Goal: Task Accomplishment & Management: Use online tool/utility

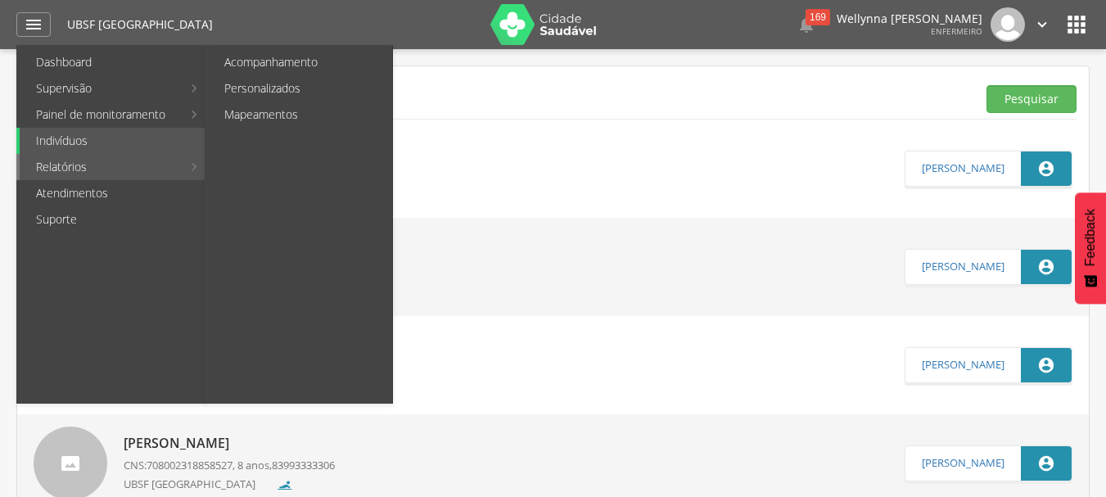
click at [79, 174] on link "Relatórios" at bounding box center [101, 167] width 162 height 26
click at [250, 58] on link "Acompanhamento" at bounding box center [300, 62] width 184 height 26
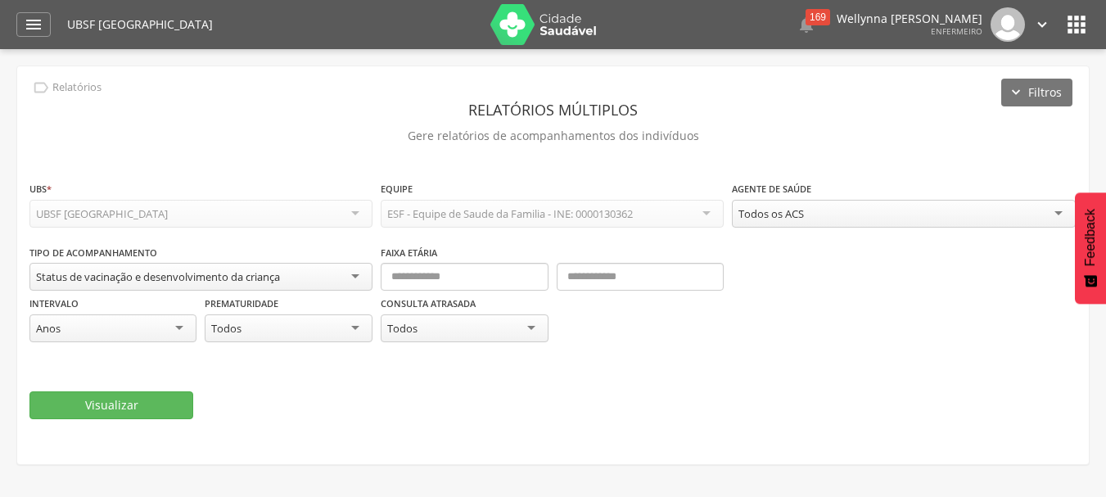
click at [105, 332] on div "Anos" at bounding box center [112, 328] width 167 height 28
click at [75, 324] on div "Dias" at bounding box center [112, 328] width 167 height 28
click at [450, 276] on input "text" at bounding box center [464, 277] width 167 height 28
type input "*"
click at [611, 277] on input "text" at bounding box center [640, 277] width 167 height 28
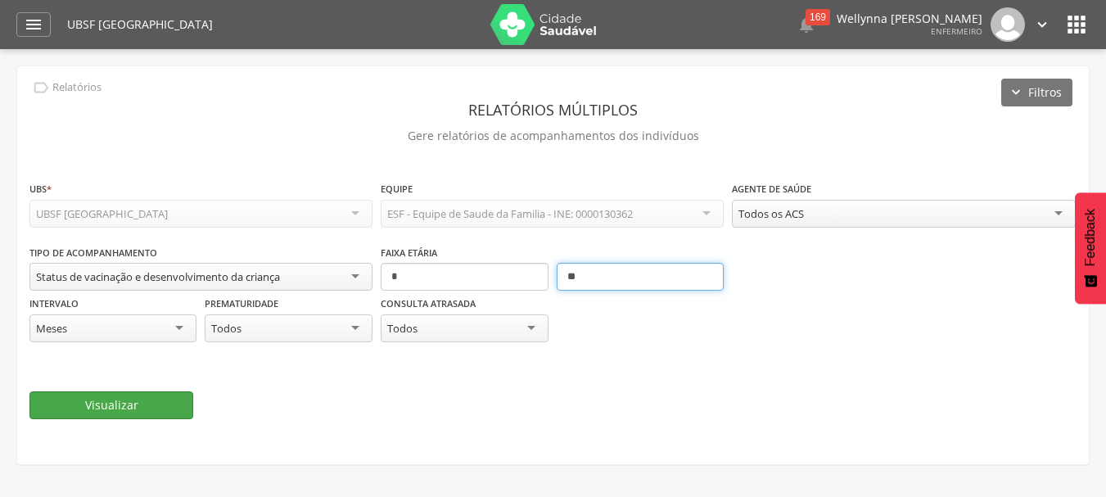
type input "**"
click at [118, 397] on button "Visualizar" at bounding box center [111, 405] width 164 height 28
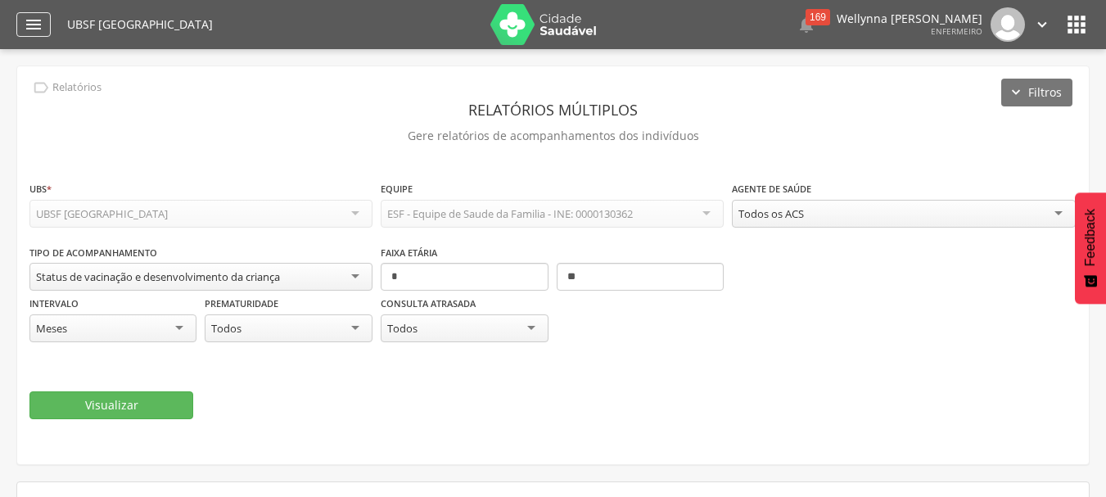
click at [50, 33] on div "" at bounding box center [33, 24] width 34 height 25
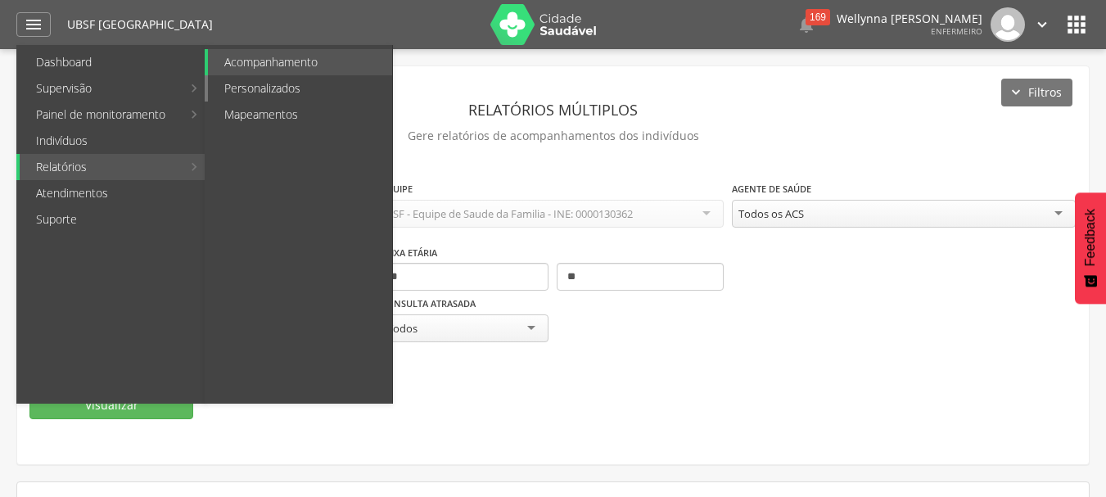
click at [245, 90] on link "Personalizados" at bounding box center [300, 88] width 184 height 26
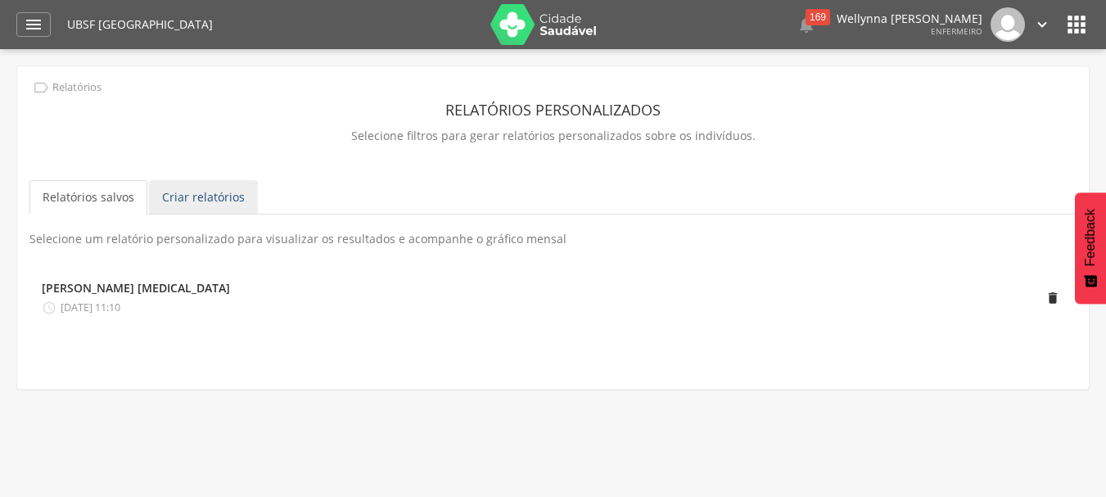
click at [198, 202] on link "Criar relatórios" at bounding box center [203, 197] width 109 height 34
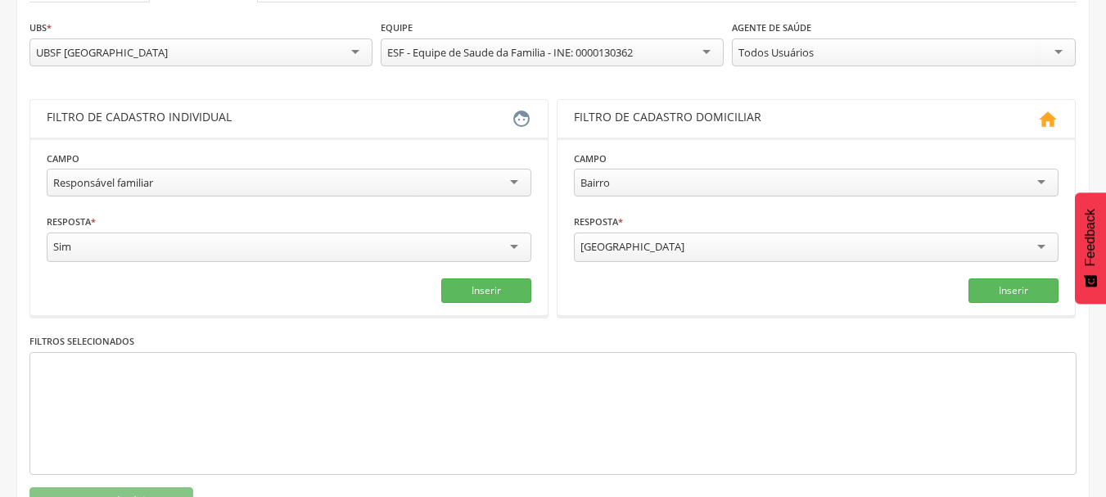
scroll to position [246, 0]
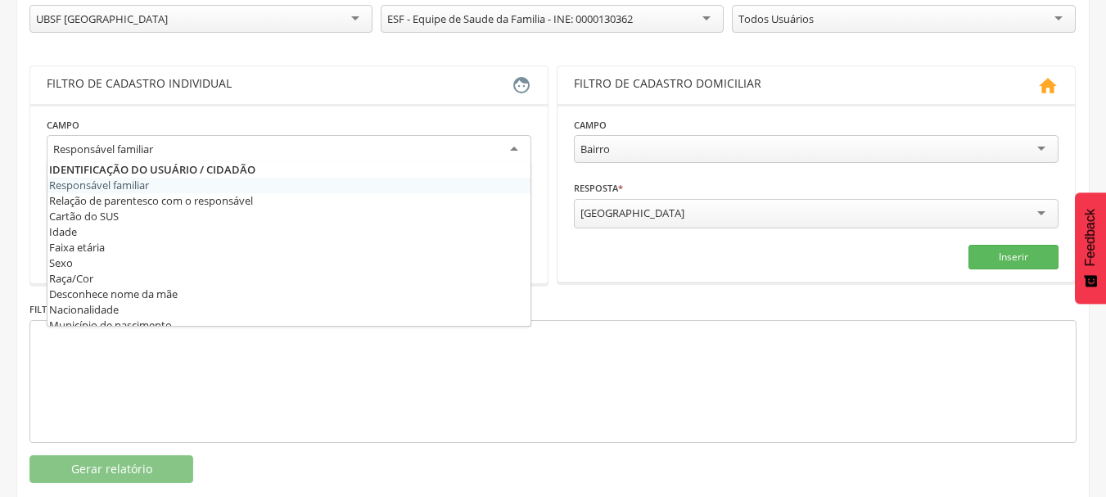
click at [500, 148] on div "Responsável familiar" at bounding box center [289, 149] width 485 height 29
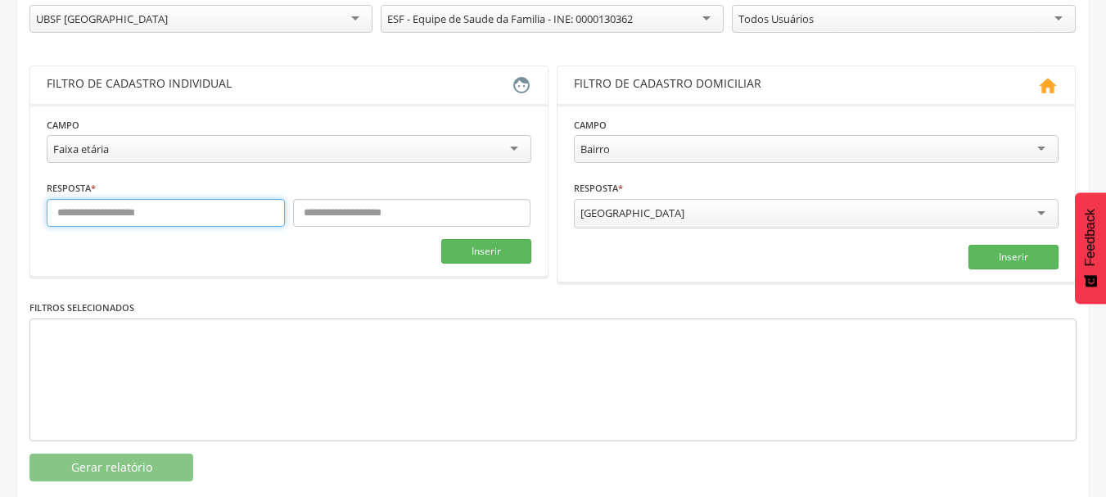
click at [84, 214] on input "text" at bounding box center [166, 213] width 238 height 28
type input "*"
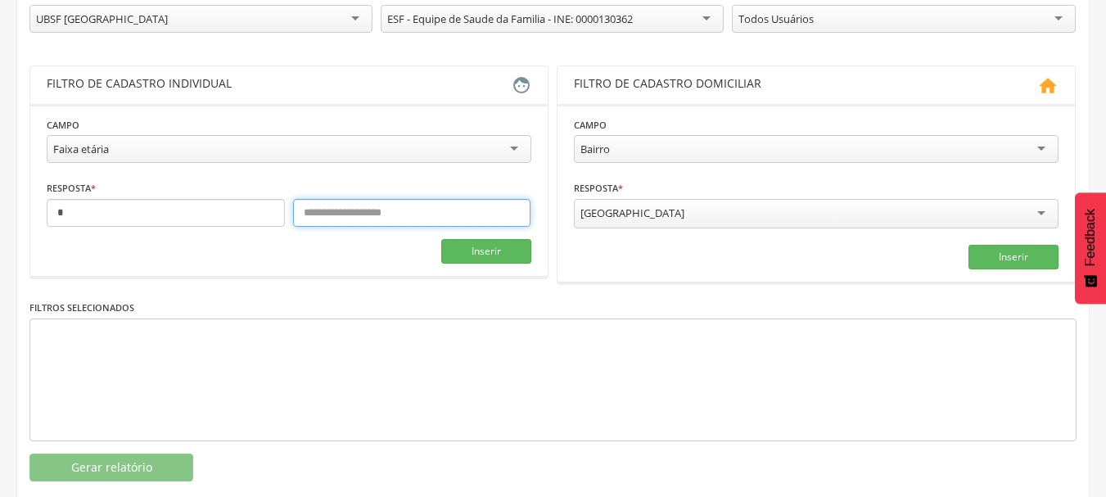
click at [354, 214] on input "text" at bounding box center [412, 213] width 238 height 28
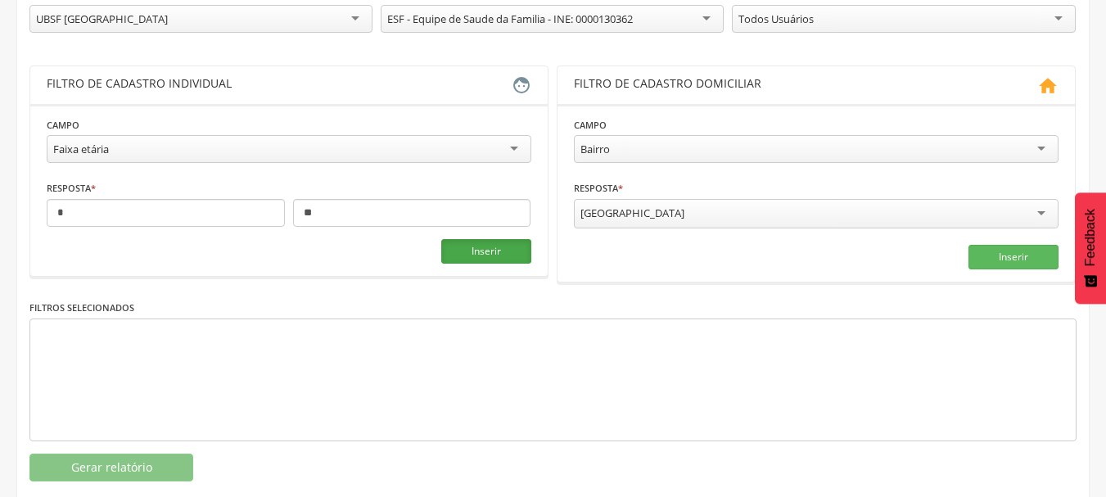
click at [481, 252] on button "Inserir" at bounding box center [486, 251] width 90 height 25
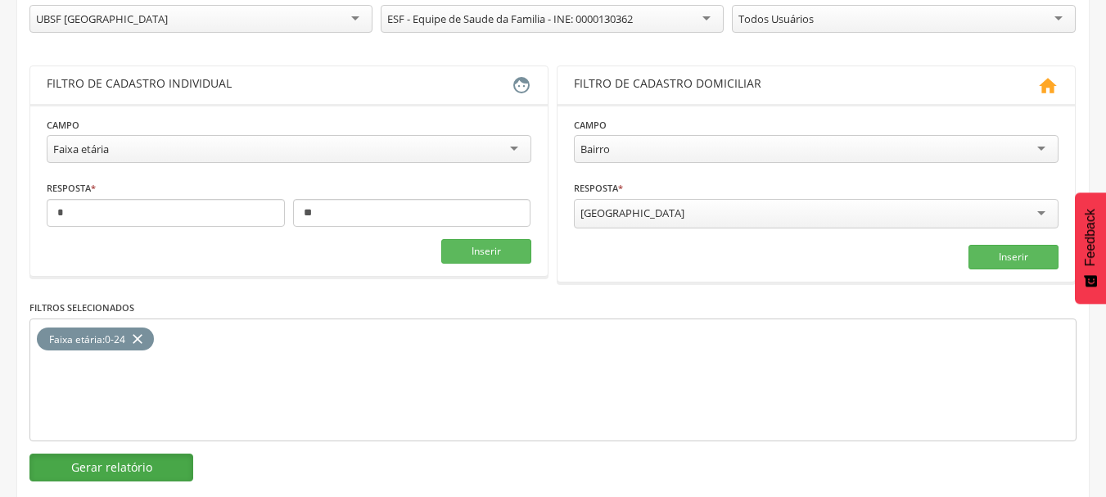
click at [116, 462] on button "Gerar relatório" at bounding box center [111, 467] width 164 height 28
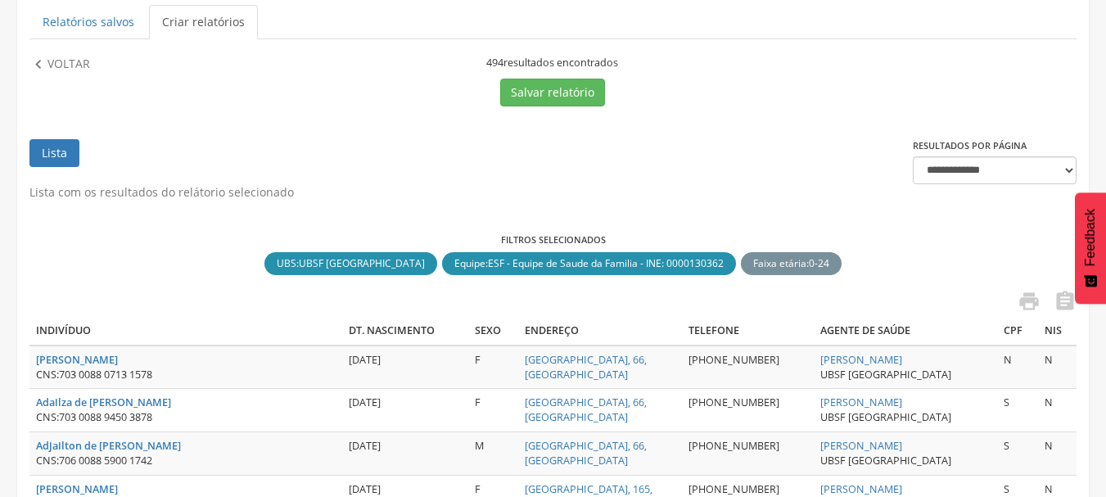
scroll to position [0, 0]
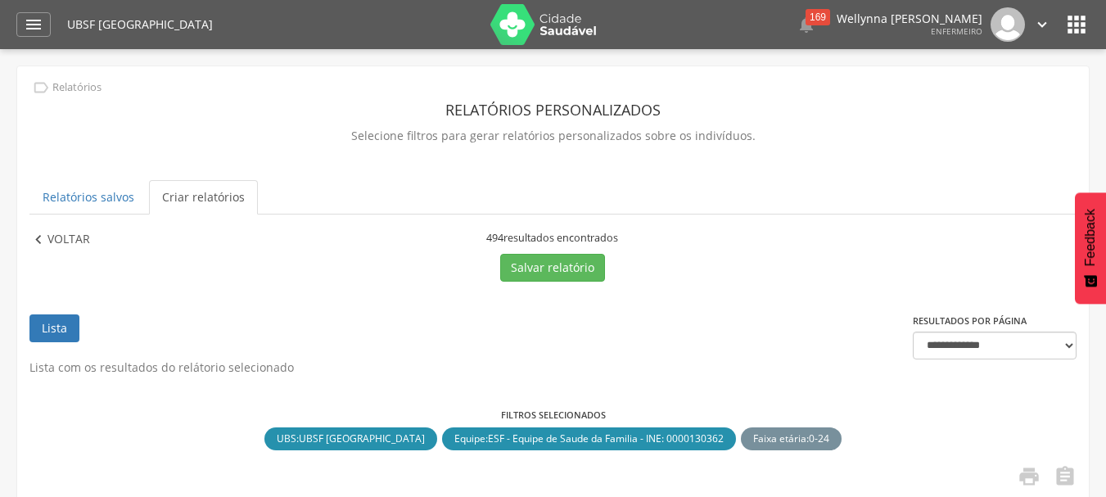
click at [42, 240] on icon "" at bounding box center [38, 240] width 18 height 18
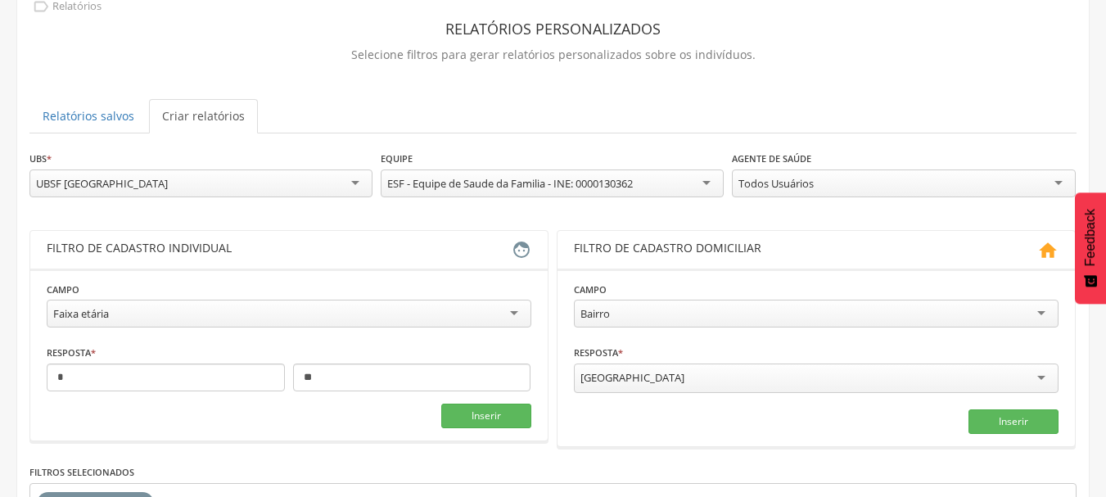
scroll to position [82, 0]
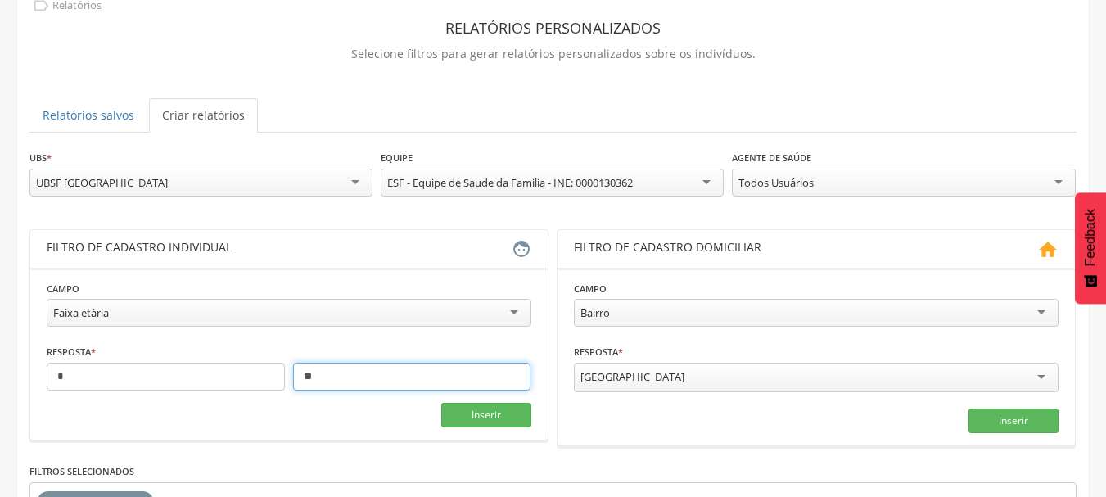
click at [324, 378] on input "**" at bounding box center [412, 377] width 238 height 28
type input "*"
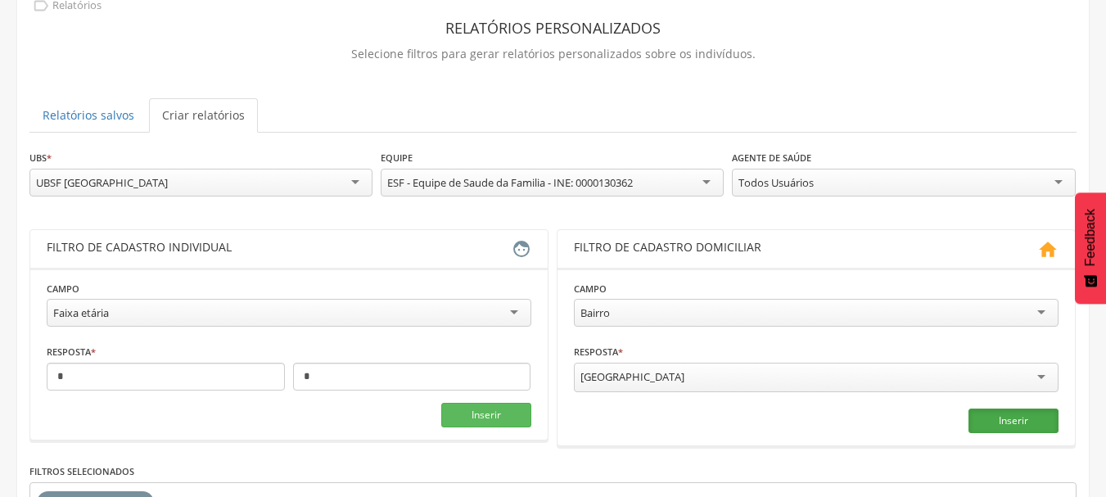
click at [1024, 420] on button "Inserir" at bounding box center [1013, 420] width 90 height 25
click at [474, 422] on button "Inserir" at bounding box center [486, 415] width 90 height 25
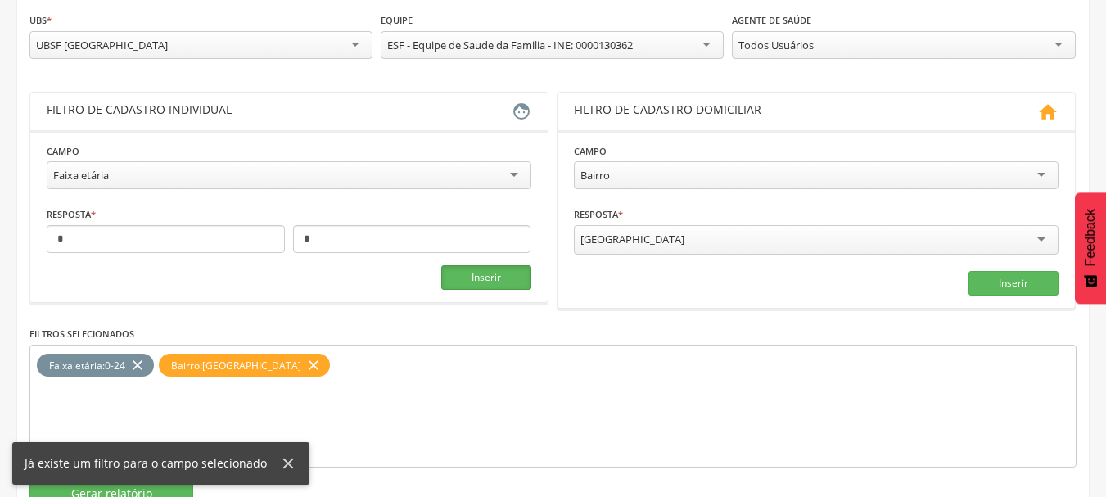
scroll to position [274, 0]
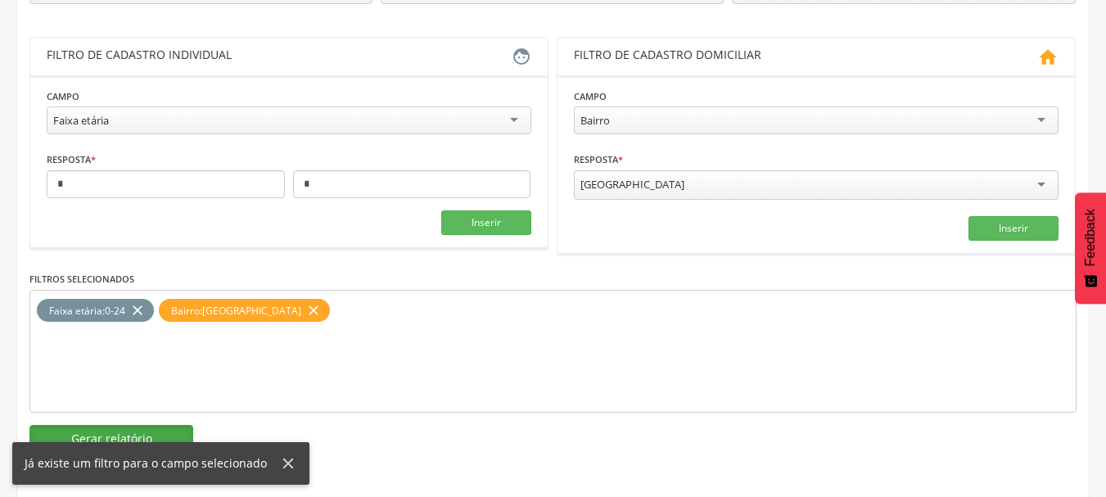
click at [126, 430] on button "Gerar relatório" at bounding box center [111, 439] width 164 height 28
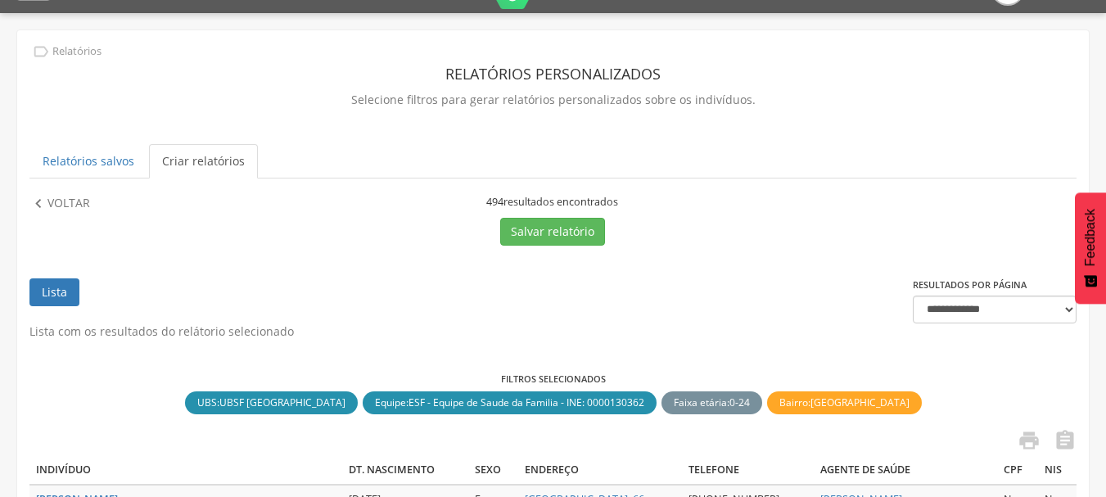
scroll to position [0, 0]
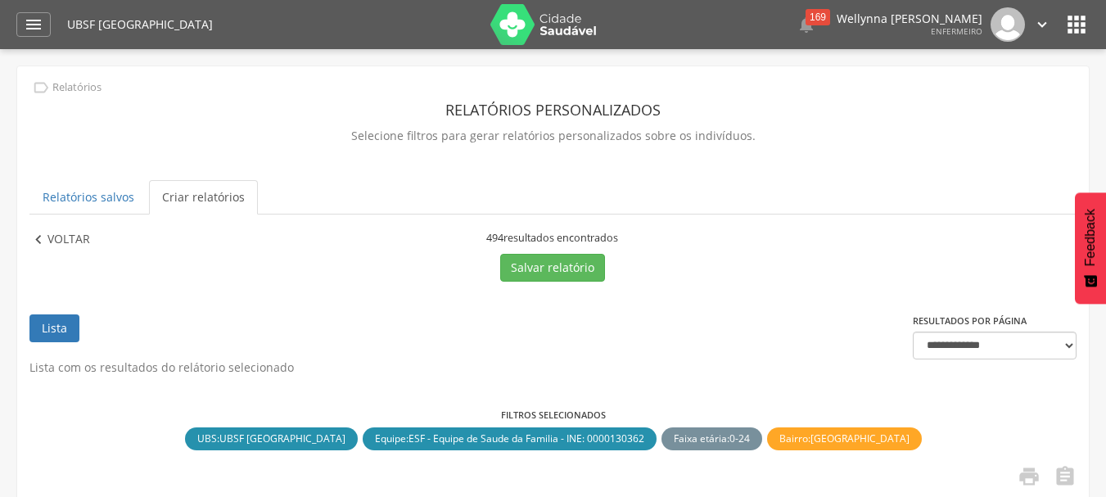
click at [58, 238] on p "Voltar" at bounding box center [68, 240] width 43 height 18
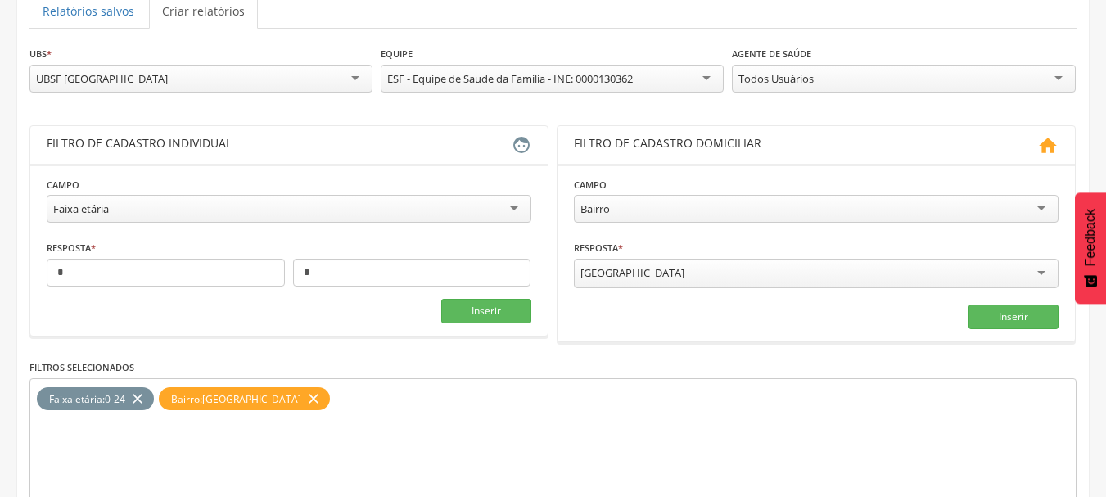
scroll to position [246, 0]
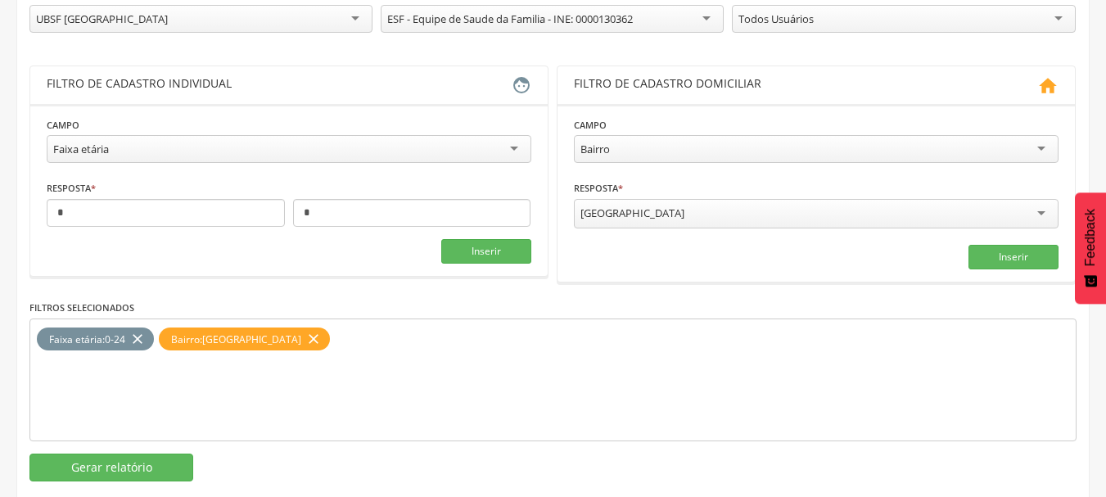
click at [155, 147] on div "Faixa etária" at bounding box center [289, 149] width 485 height 28
click at [471, 254] on button "Inserir" at bounding box center [486, 251] width 90 height 25
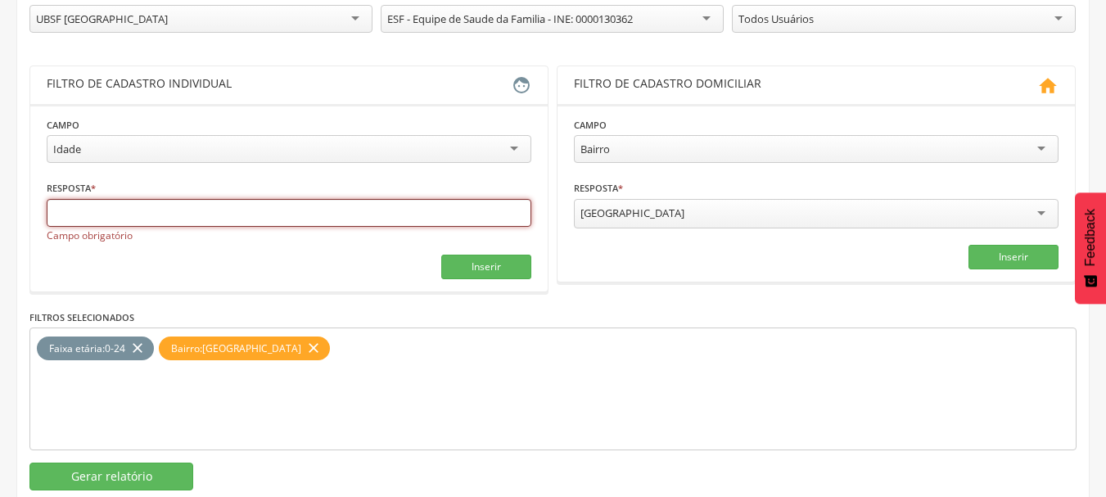
click at [148, 209] on input "text" at bounding box center [289, 213] width 485 height 28
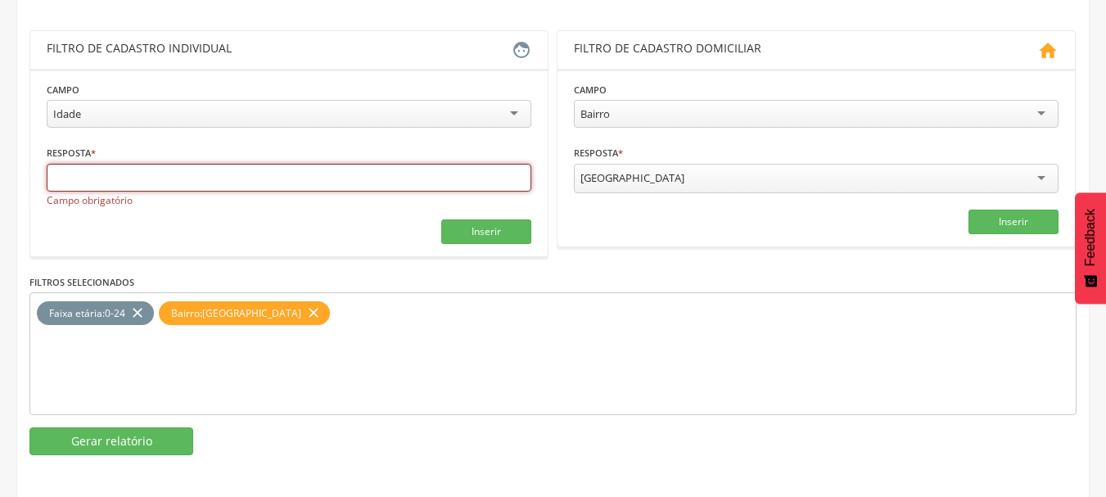
scroll to position [285, 0]
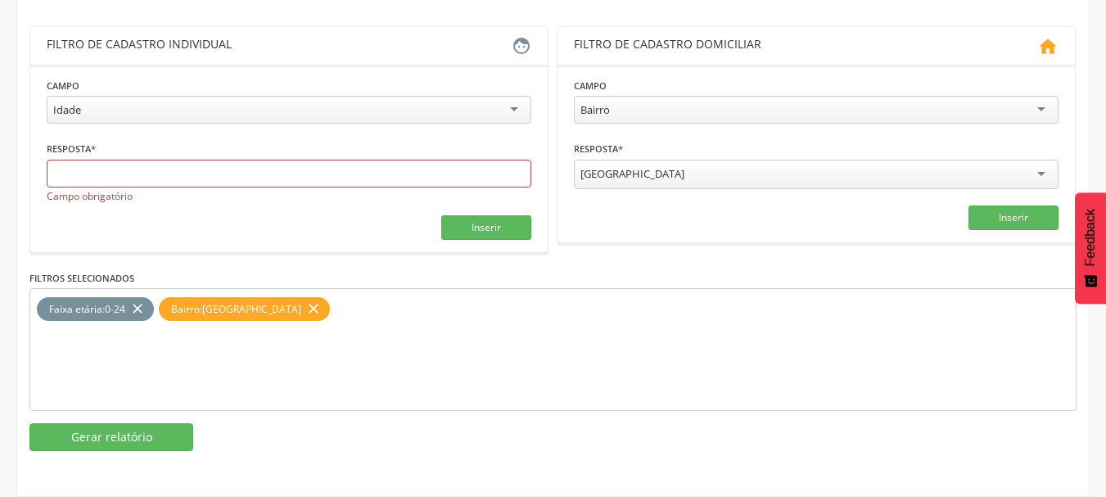
click at [190, 109] on div "Idade" at bounding box center [289, 110] width 485 height 28
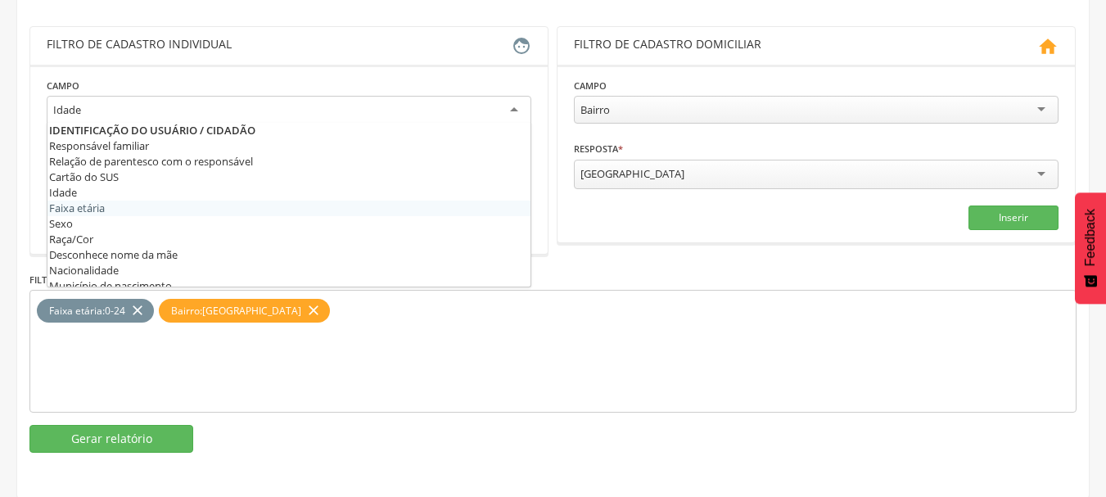
scroll to position [274, 0]
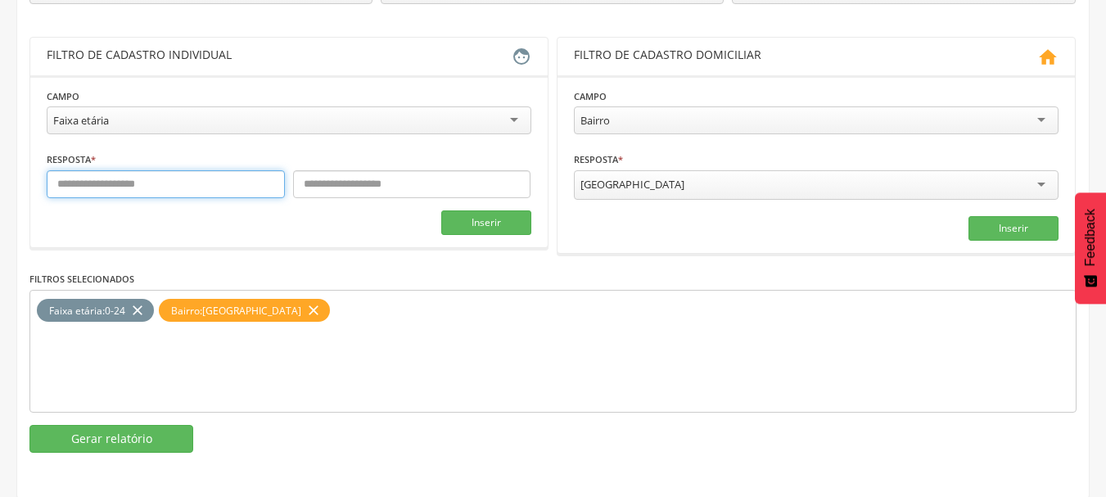
click at [103, 182] on input "text" at bounding box center [166, 184] width 238 height 28
type input "*"
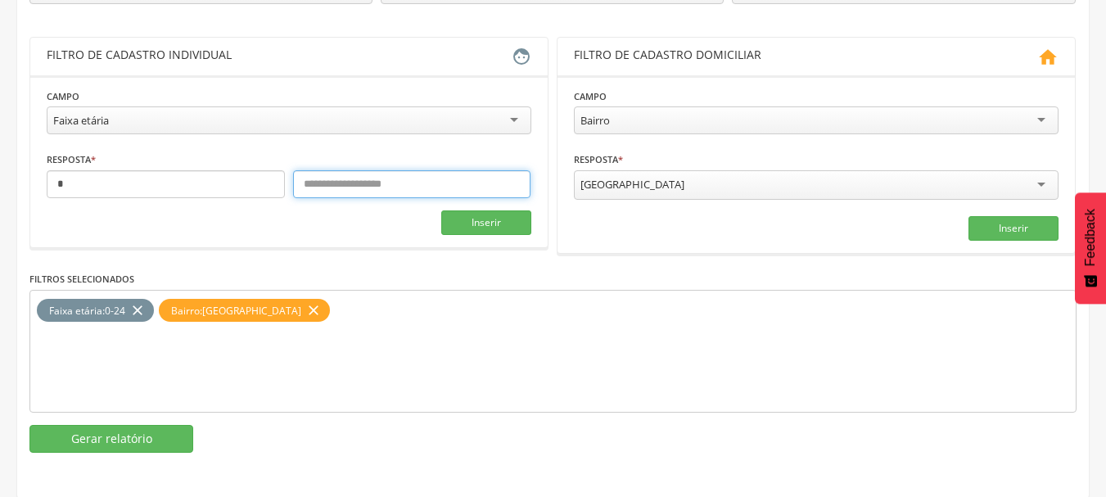
click at [340, 186] on input "text" at bounding box center [412, 184] width 238 height 28
type input "*"
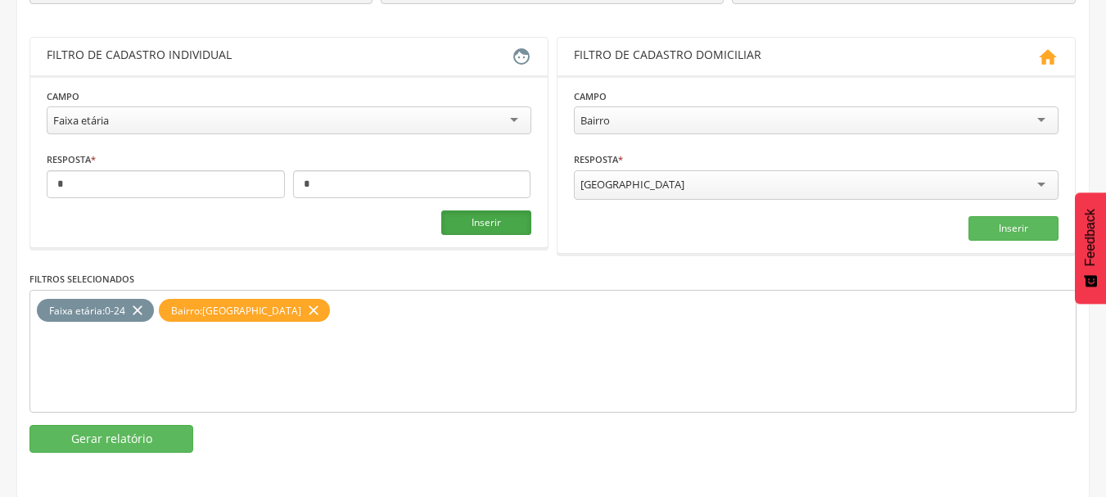
click at [471, 228] on button "Inserir" at bounding box center [486, 222] width 90 height 25
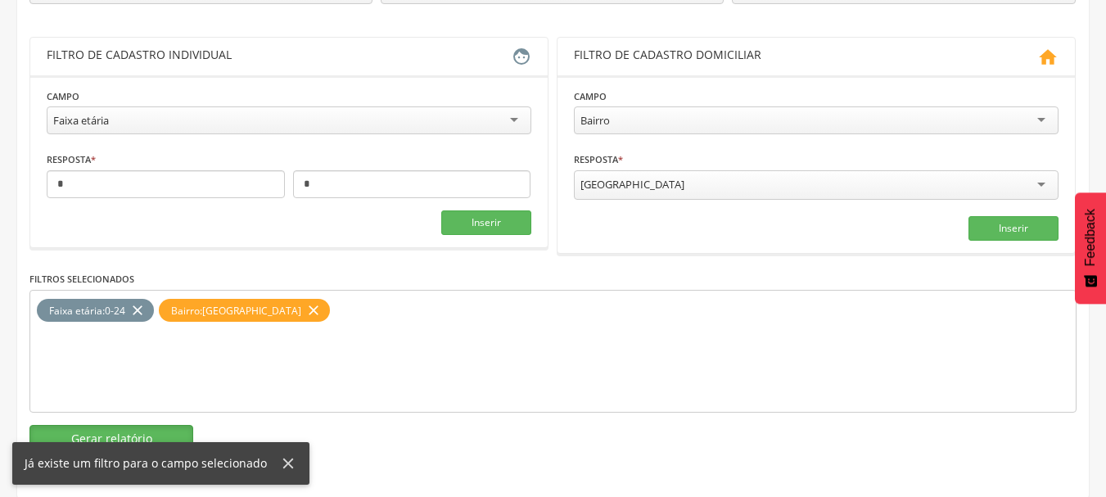
click at [124, 437] on button "Gerar relatório" at bounding box center [111, 439] width 164 height 28
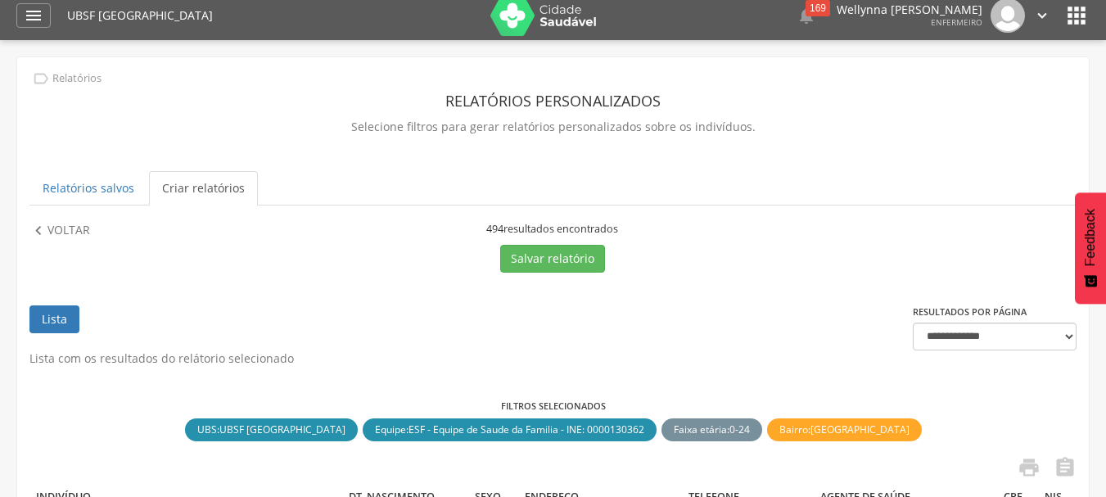
scroll to position [0, 0]
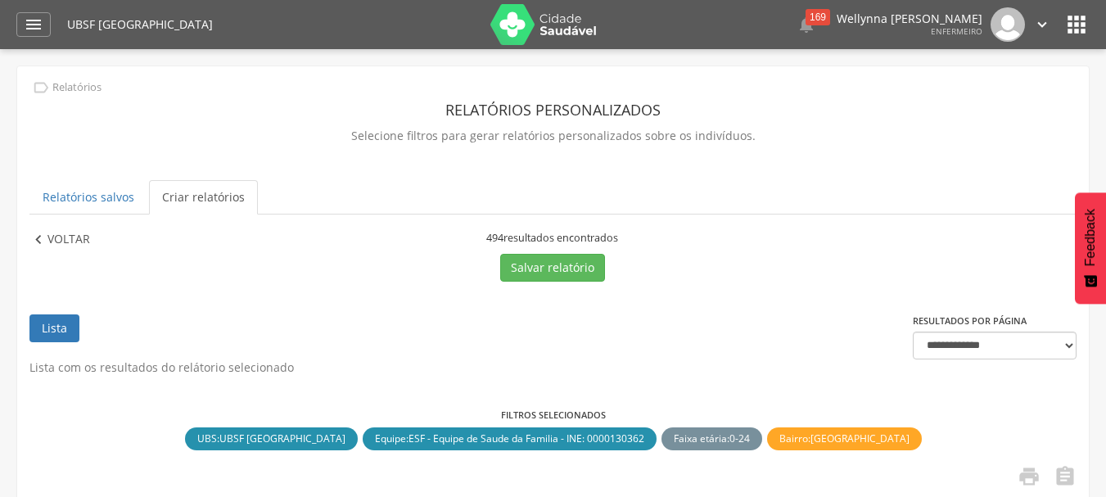
click at [57, 242] on p "Voltar" at bounding box center [68, 240] width 43 height 18
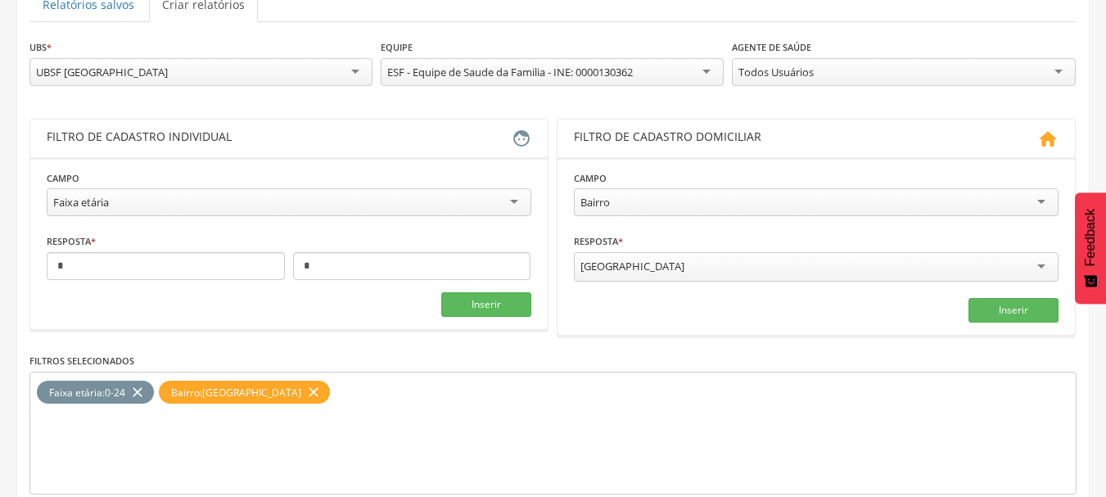
scroll to position [164, 0]
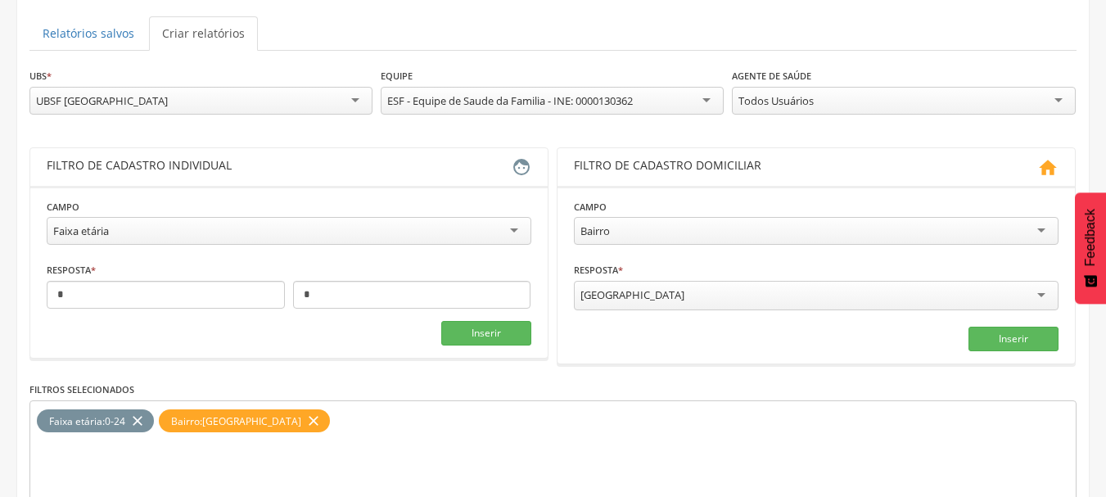
click at [143, 232] on div "Faixa etária" at bounding box center [289, 231] width 485 height 28
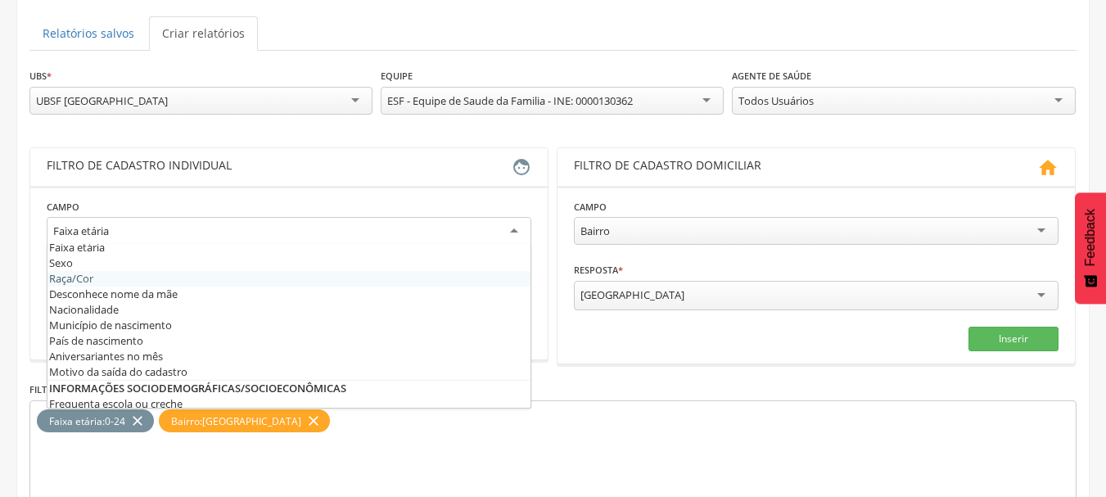
scroll to position [0, 0]
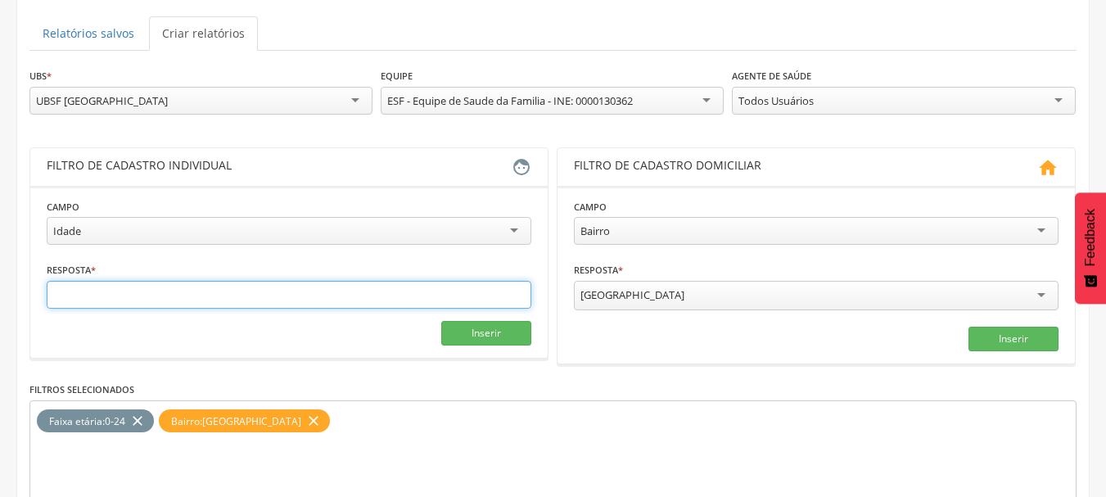
click at [137, 295] on input "text" at bounding box center [289, 295] width 485 height 28
type input "*****"
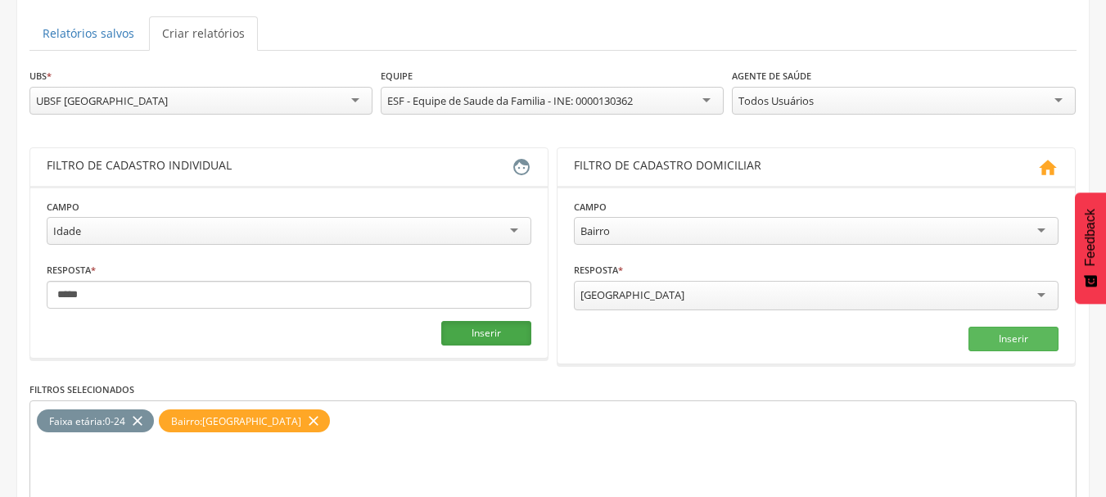
click at [462, 333] on button "Inserir" at bounding box center [486, 333] width 90 height 25
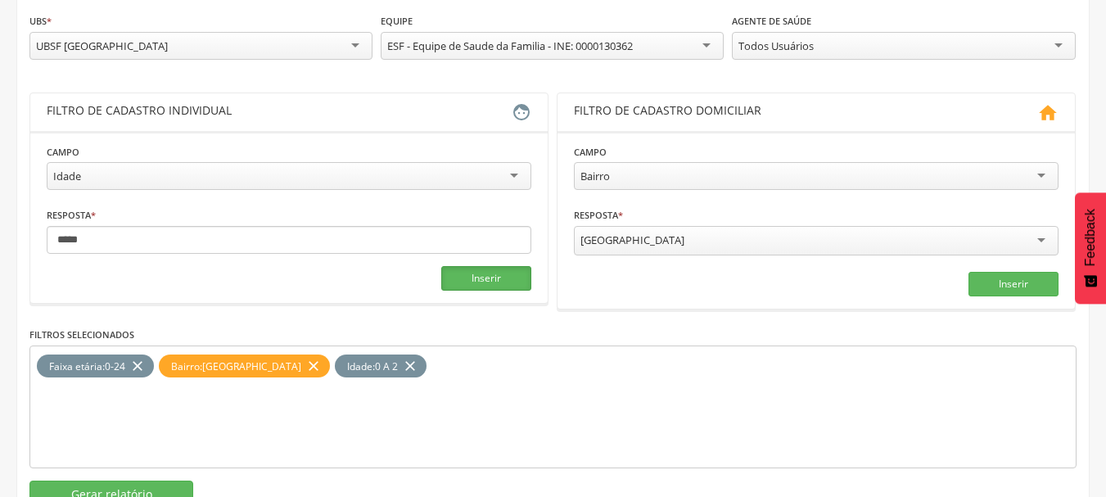
scroll to position [246, 0]
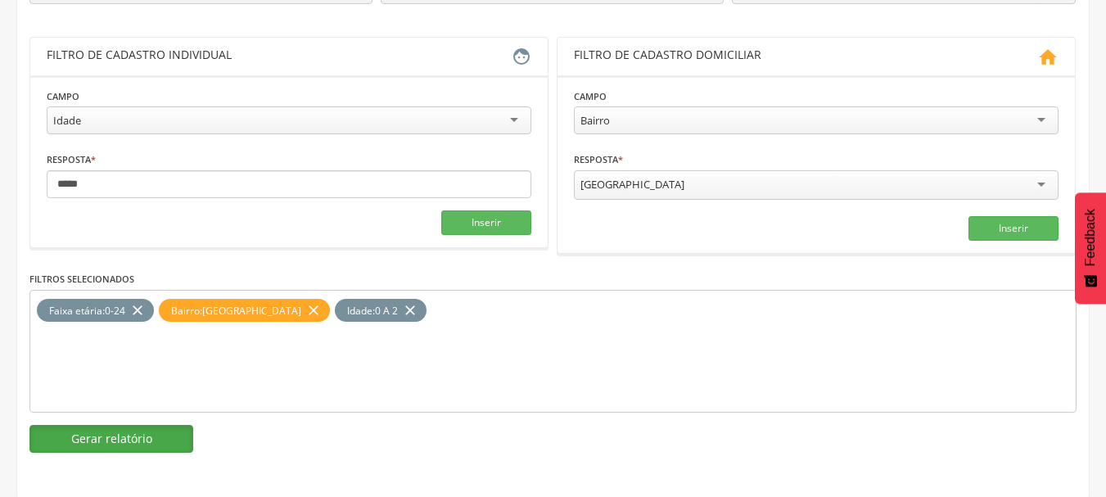
click at [142, 440] on button "Gerar relatório" at bounding box center [111, 439] width 164 height 28
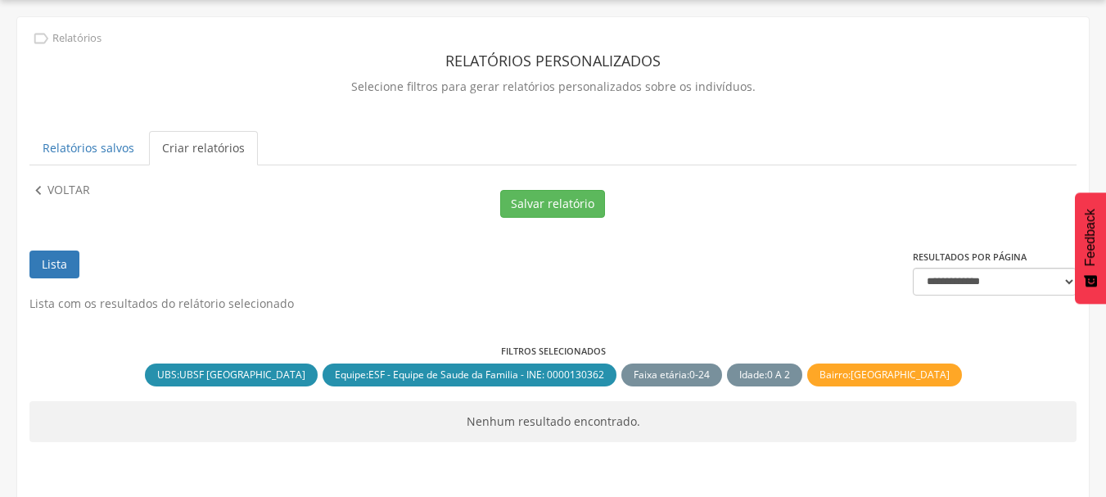
scroll to position [73, 0]
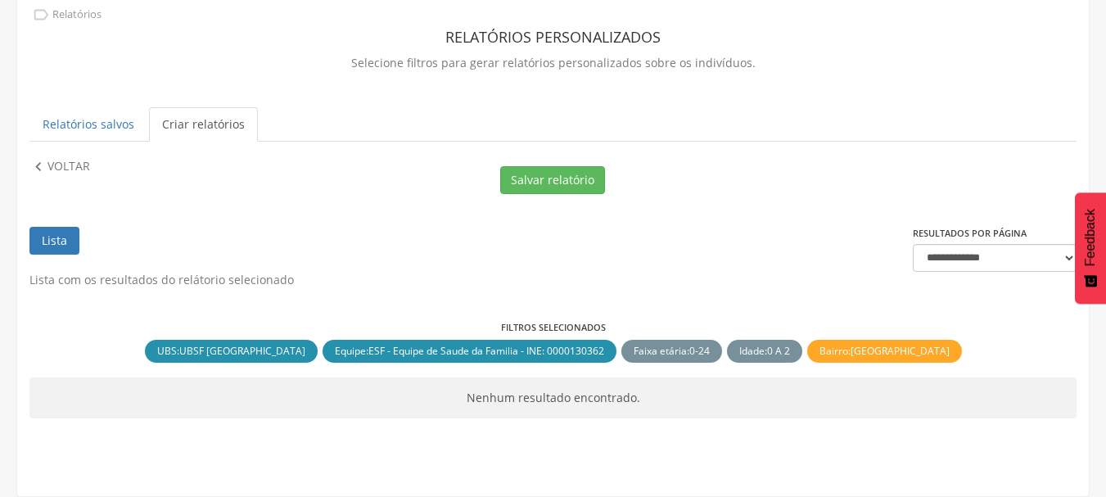
click at [52, 157] on div "**********" at bounding box center [552, 228] width 1071 height 470
click at [56, 163] on p "Voltar" at bounding box center [68, 167] width 43 height 18
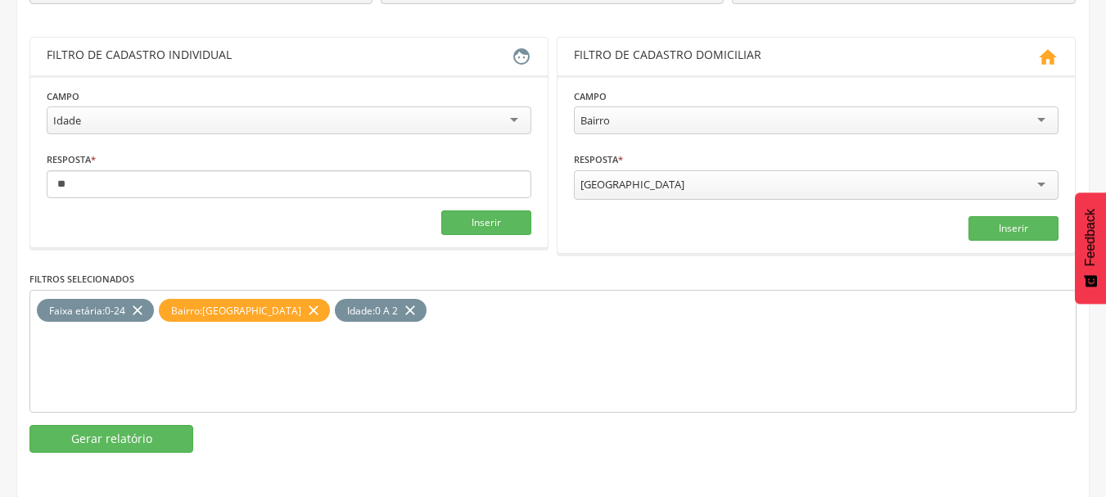
click at [133, 309] on icon "close" at bounding box center [137, 311] width 16 height 24
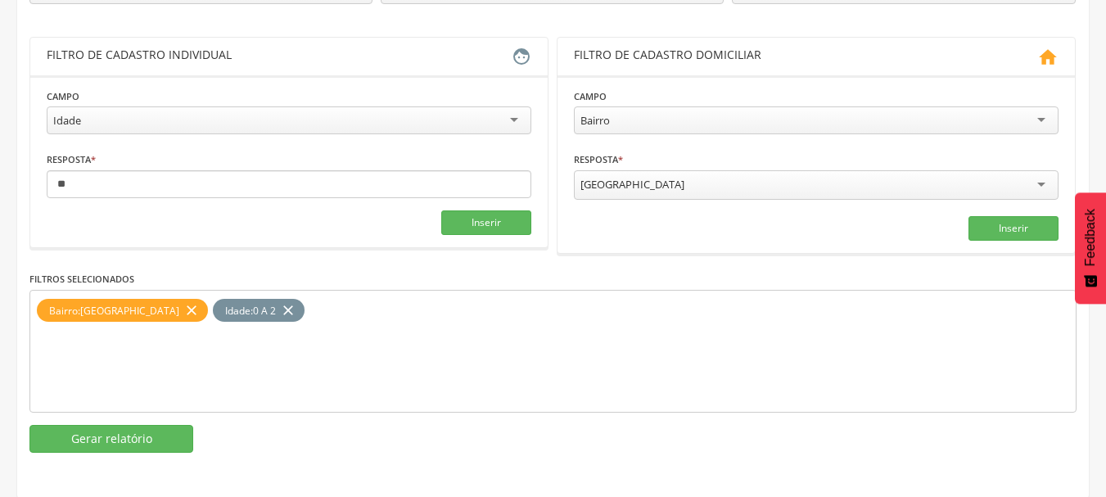
click at [183, 309] on icon "close" at bounding box center [191, 311] width 16 height 24
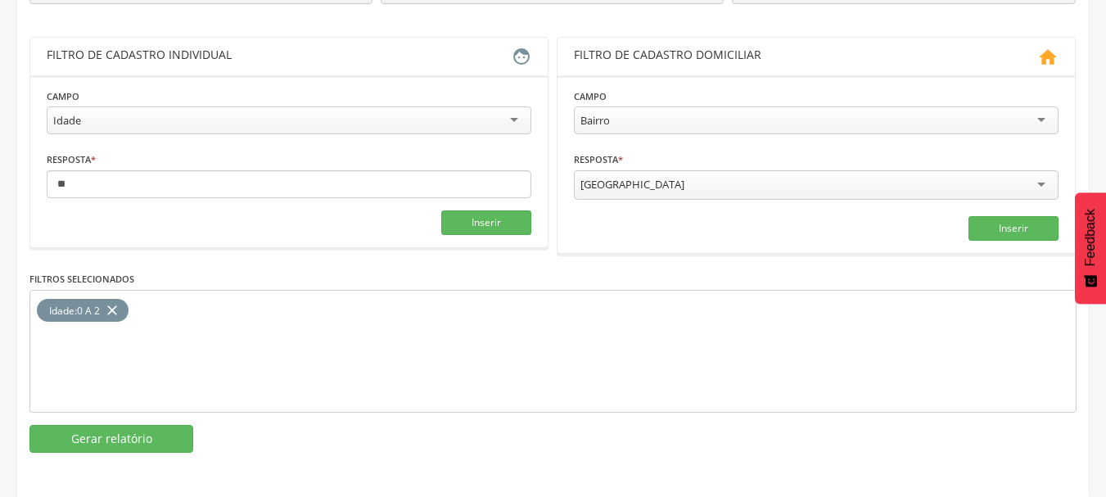
click at [119, 306] on icon "close" at bounding box center [112, 311] width 16 height 24
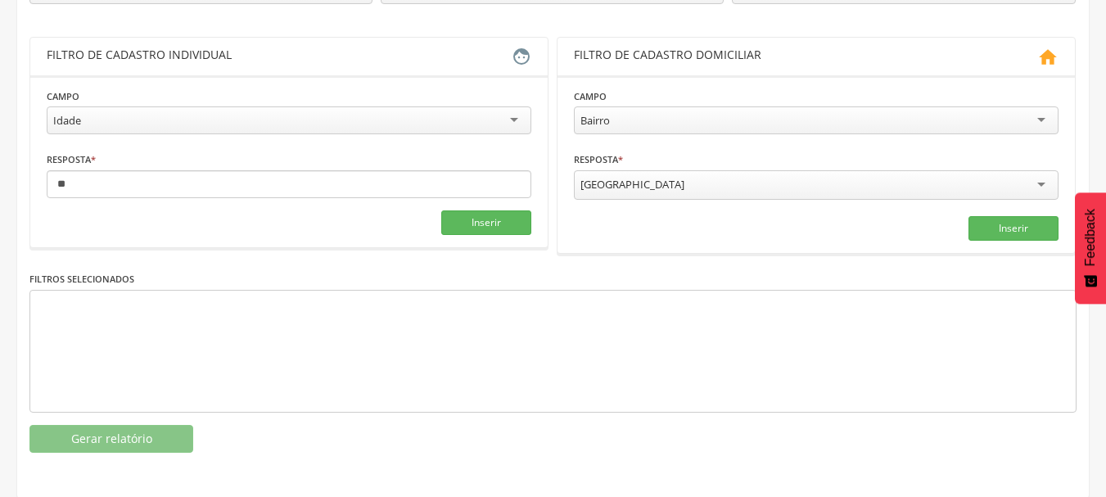
click at [174, 125] on div "Idade" at bounding box center [289, 120] width 485 height 28
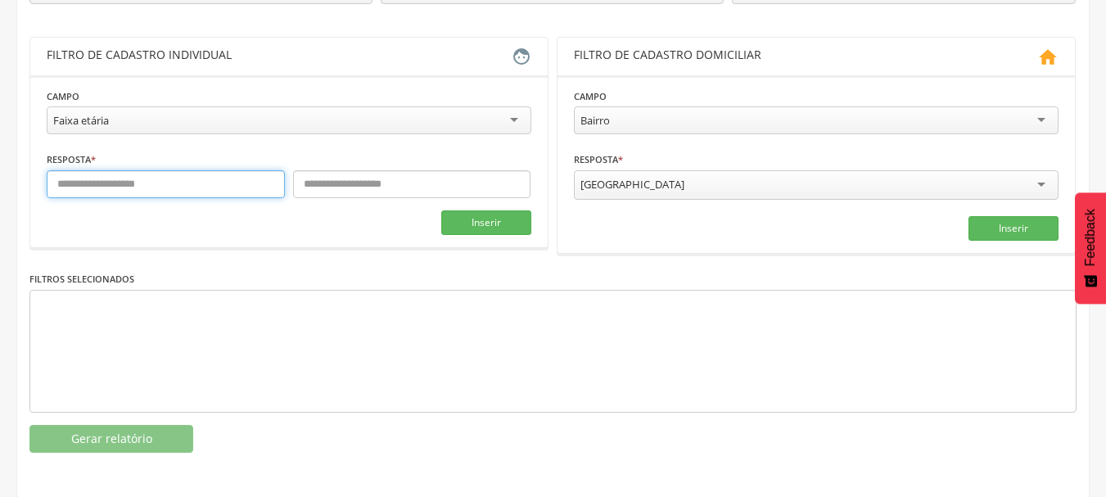
click at [83, 179] on input "text" at bounding box center [166, 184] width 238 height 28
type input "*"
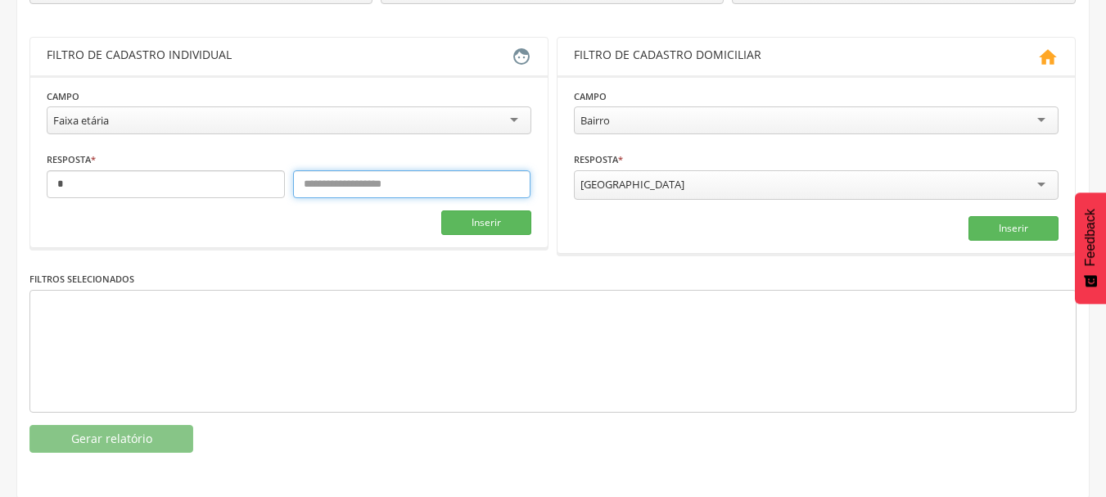
click at [359, 188] on input "text" at bounding box center [412, 184] width 238 height 28
type input "*"
drag, startPoint x: 278, startPoint y: 221, endPoint x: 296, endPoint y: 225, distance: 18.5
click at [278, 221] on div "Inserir" at bounding box center [289, 222] width 485 height 25
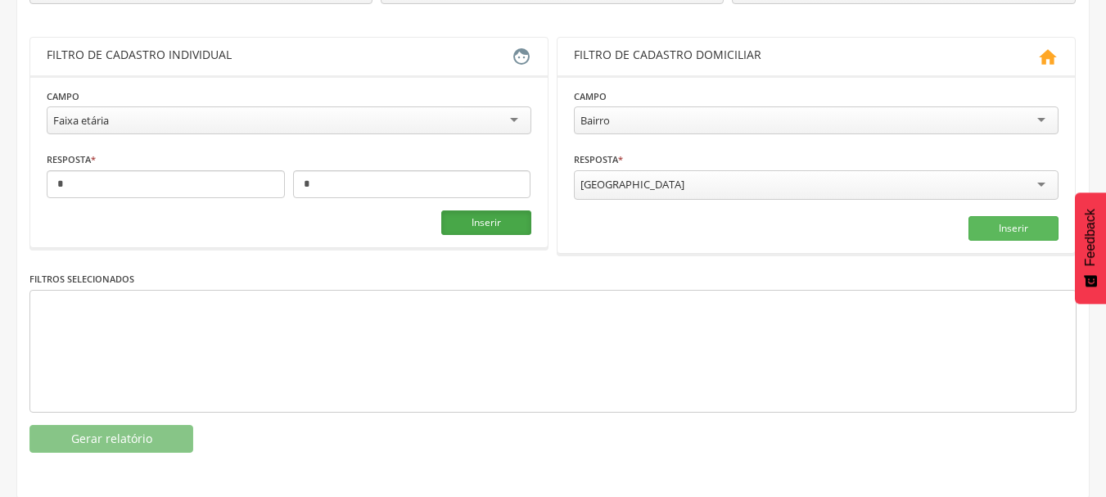
click at [467, 227] on button "Inserir" at bounding box center [486, 222] width 90 height 25
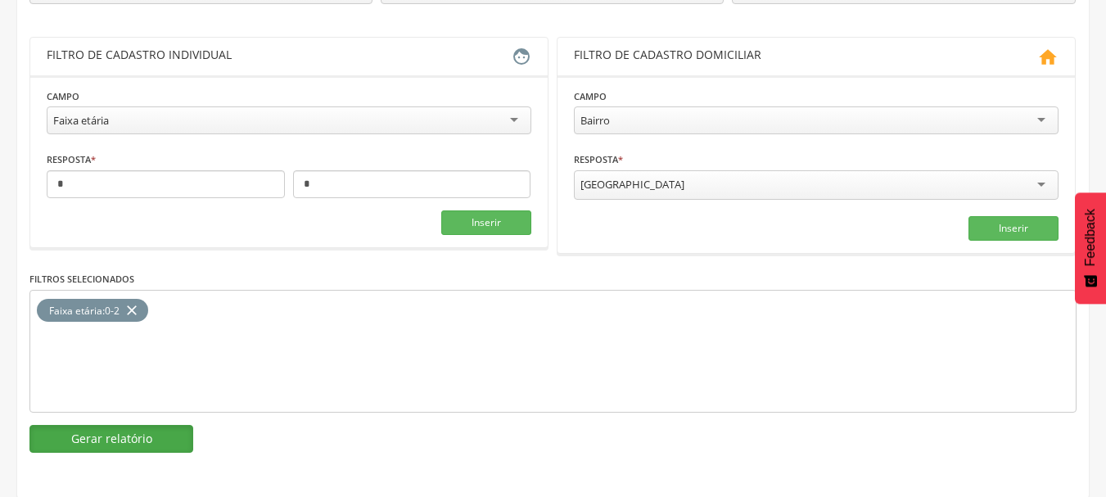
click at [144, 431] on button "Gerar relatório" at bounding box center [111, 439] width 164 height 28
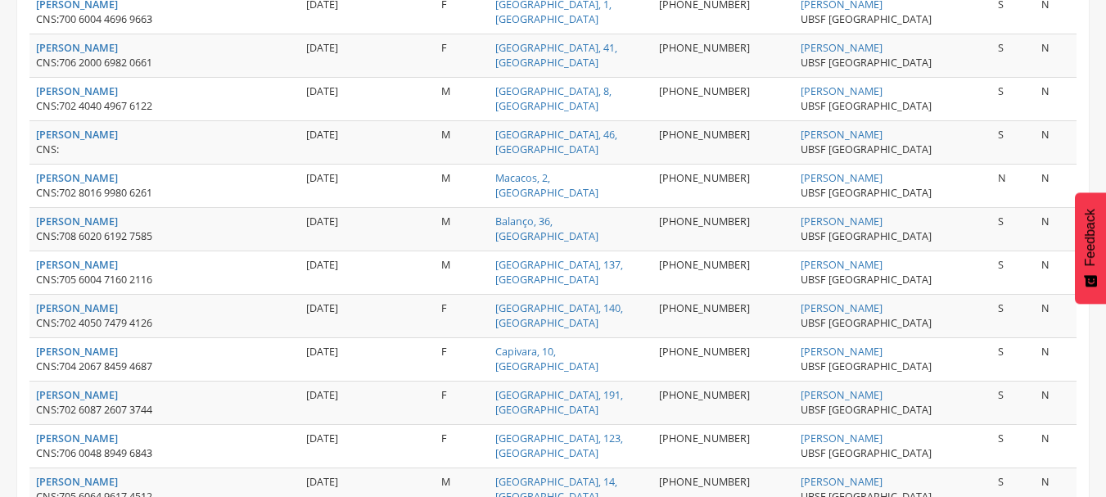
scroll to position [0, 0]
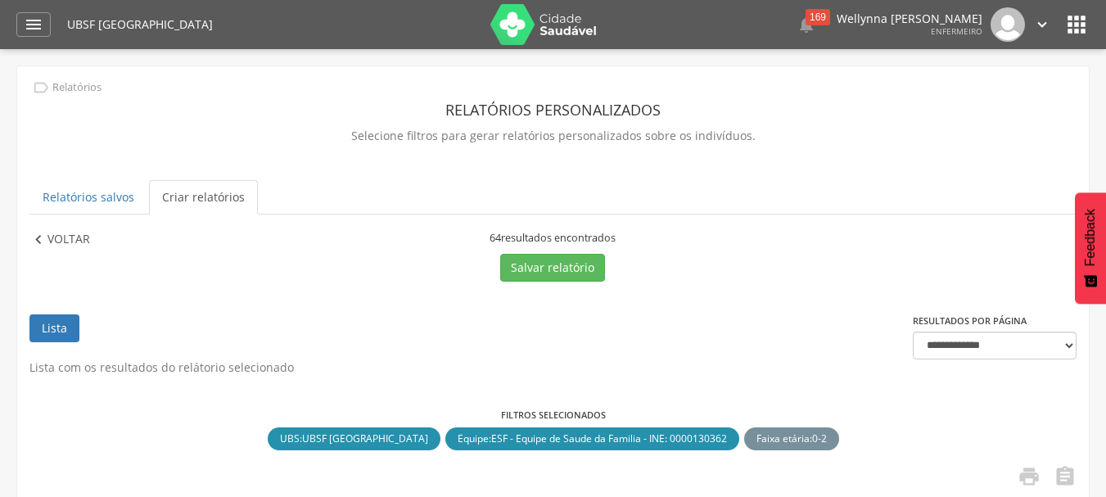
click at [34, 243] on icon "" at bounding box center [38, 240] width 18 height 18
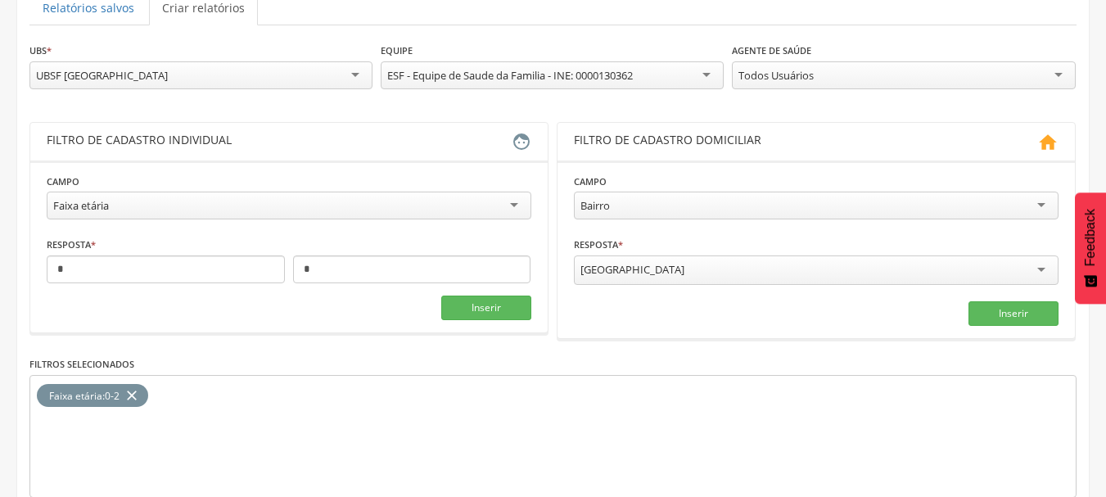
scroll to position [246, 0]
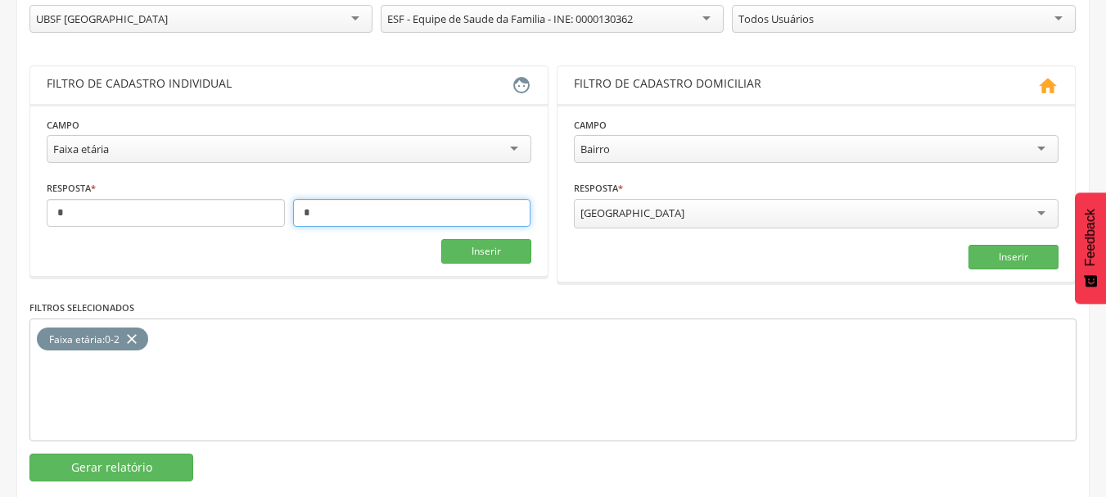
click at [336, 216] on input "*" at bounding box center [412, 213] width 238 height 28
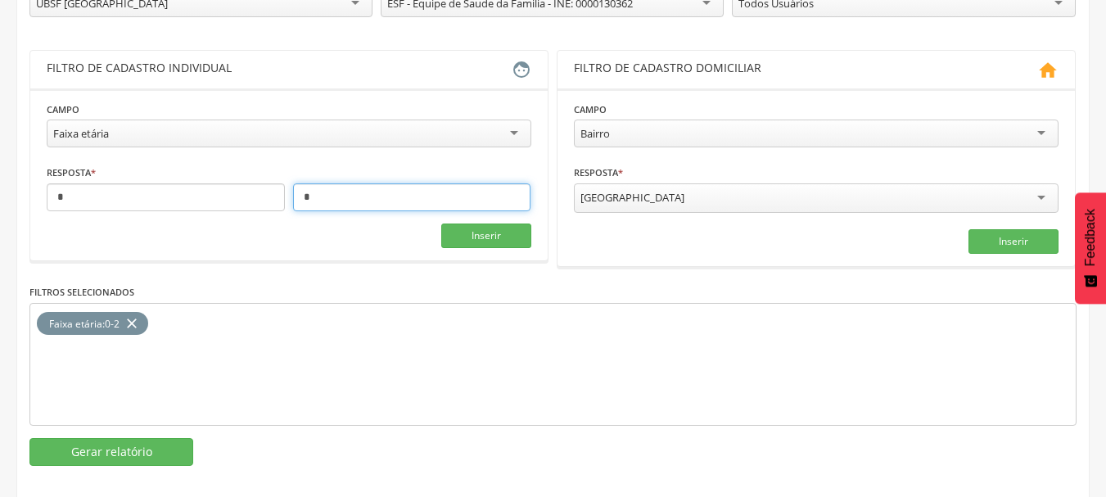
scroll to position [274, 0]
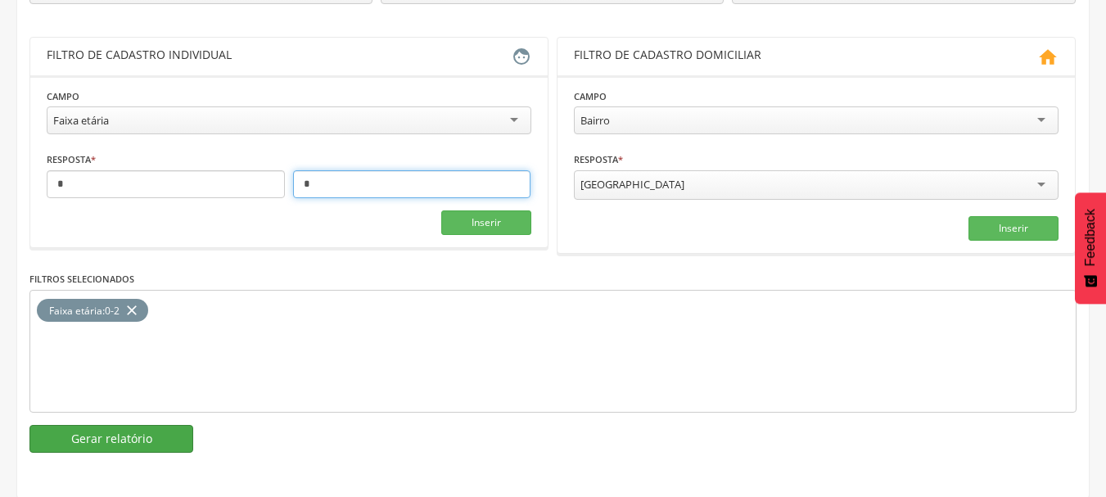
type input "*"
click at [133, 444] on button "Gerar relatório" at bounding box center [111, 439] width 164 height 28
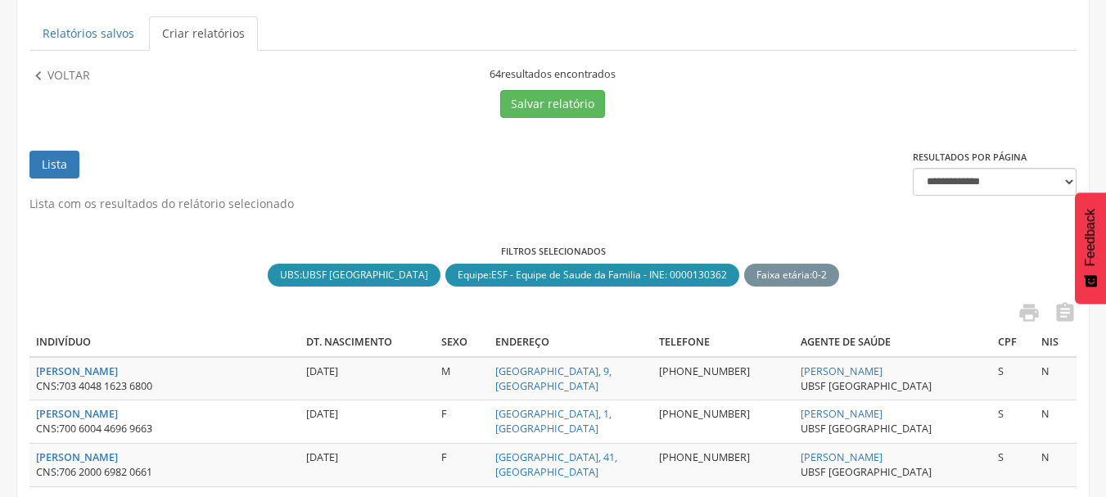
scroll to position [0, 0]
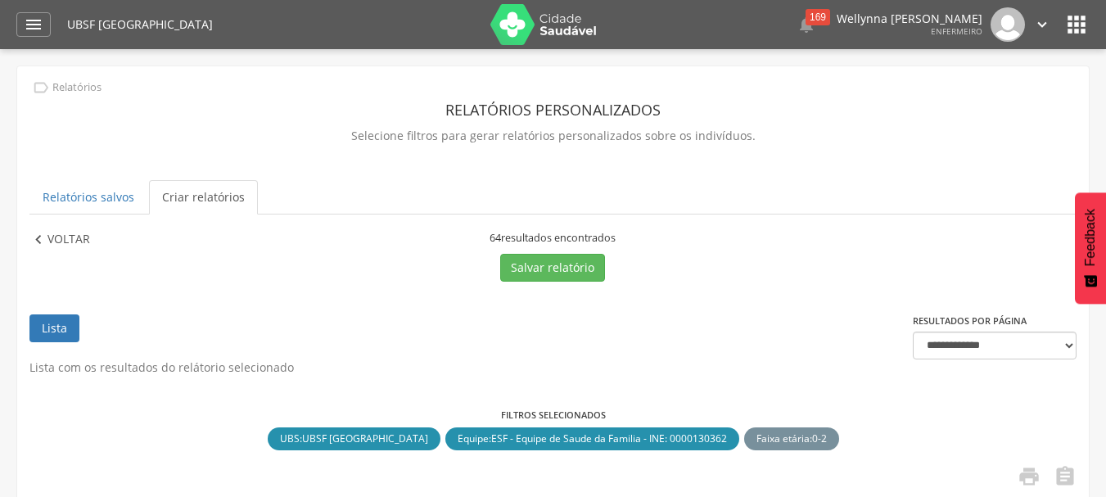
click at [30, 241] on icon "" at bounding box center [38, 240] width 18 height 18
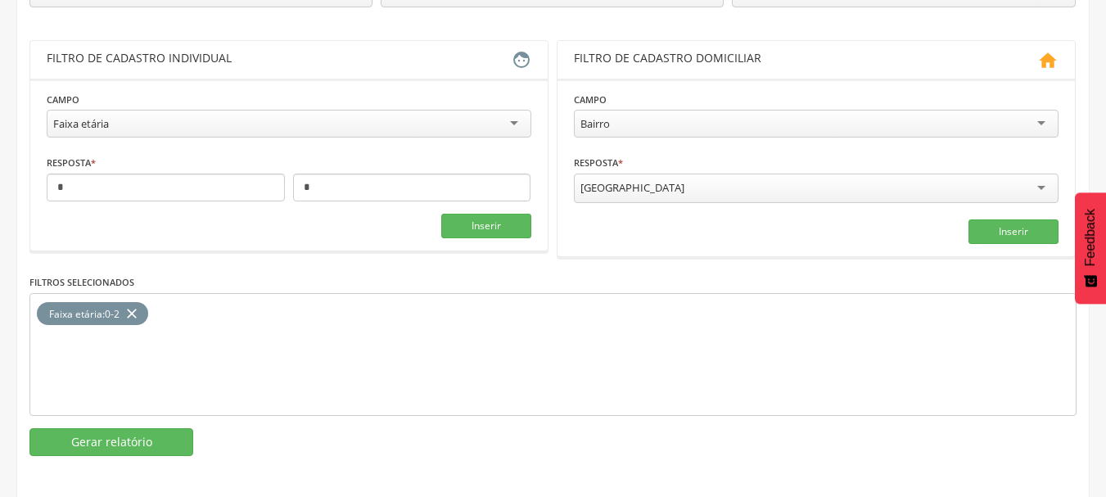
scroll to position [274, 0]
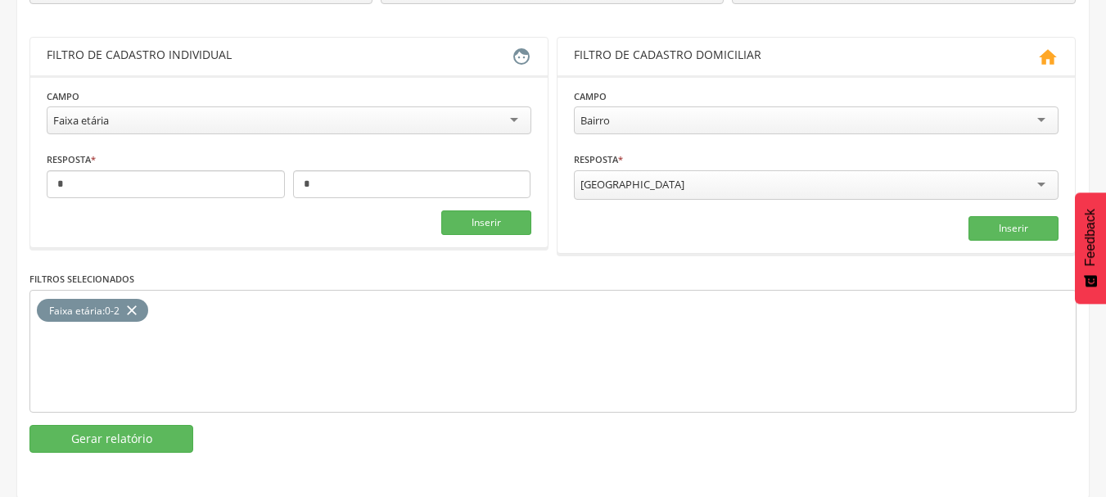
click at [138, 307] on icon "close" at bounding box center [132, 311] width 16 height 24
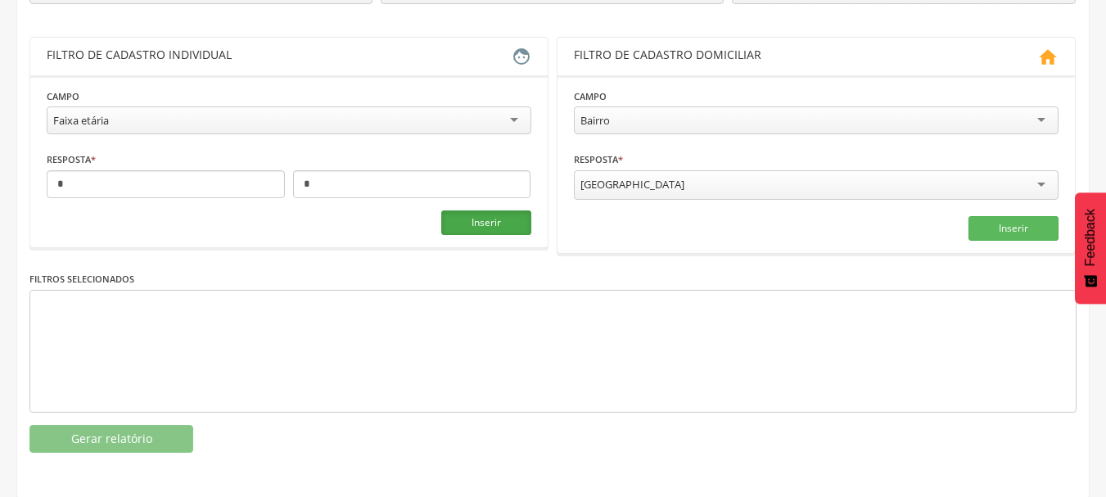
click at [480, 223] on button "Inserir" at bounding box center [486, 222] width 90 height 25
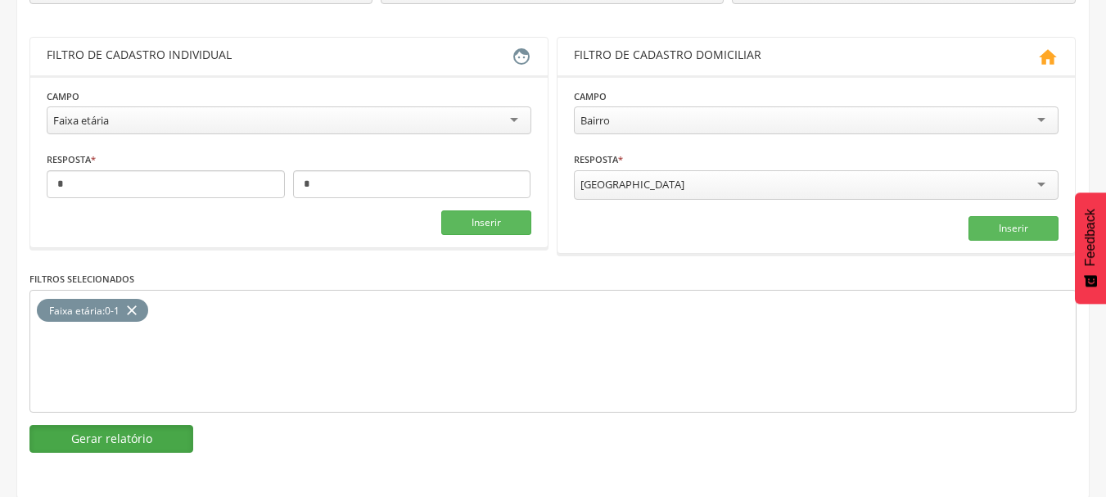
click at [134, 439] on button "Gerar relatório" at bounding box center [111, 439] width 164 height 28
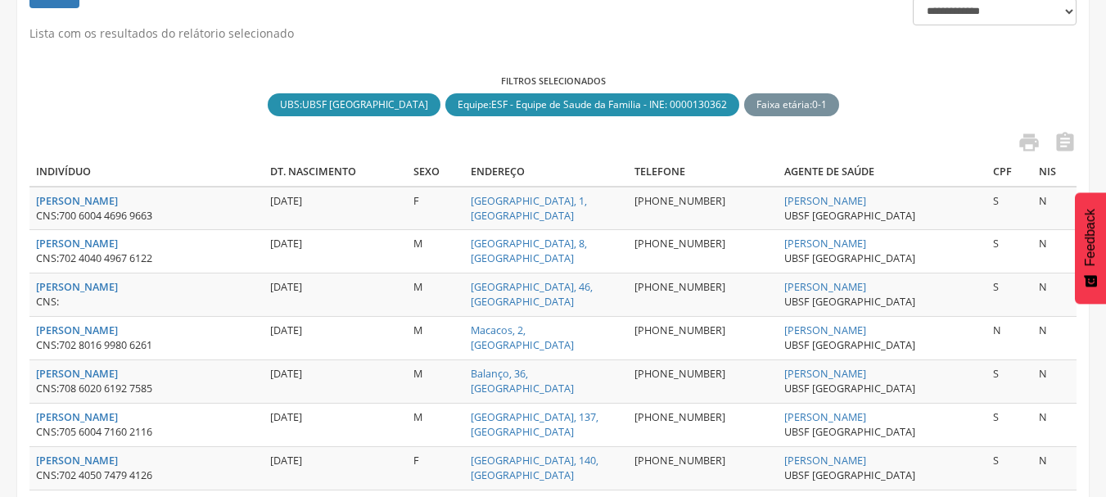
scroll to position [356, 0]
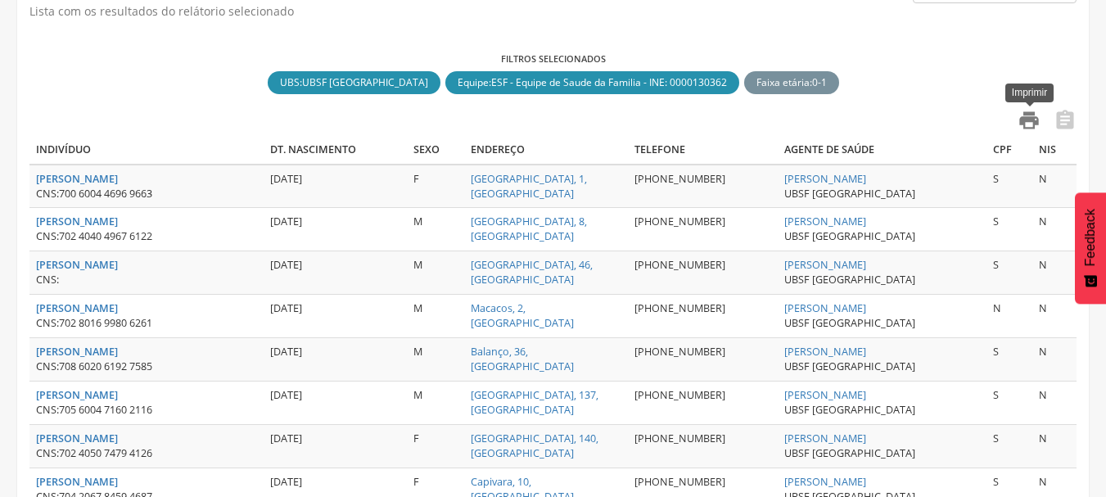
click at [1027, 120] on icon "" at bounding box center [1028, 120] width 23 height 23
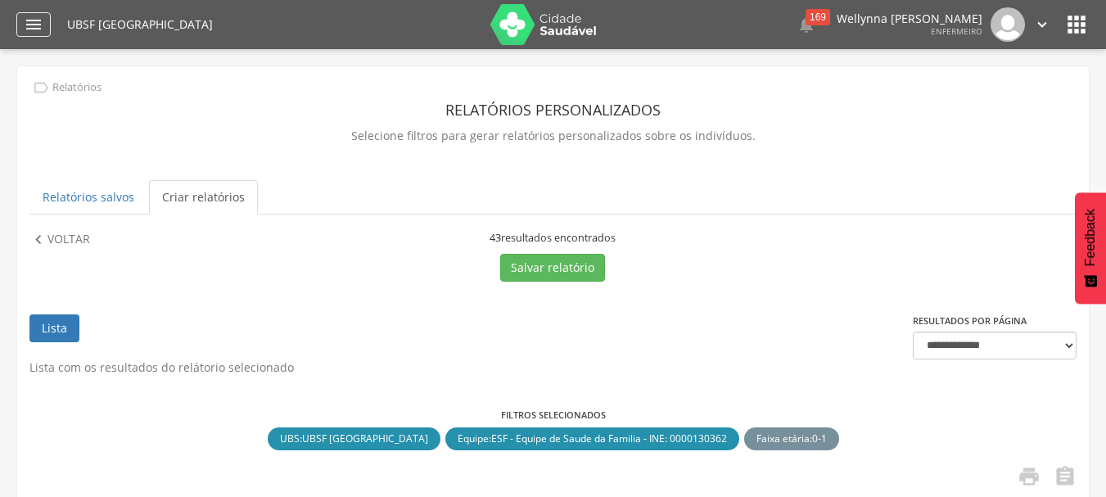
click at [34, 28] on icon "" at bounding box center [34, 25] width 20 height 20
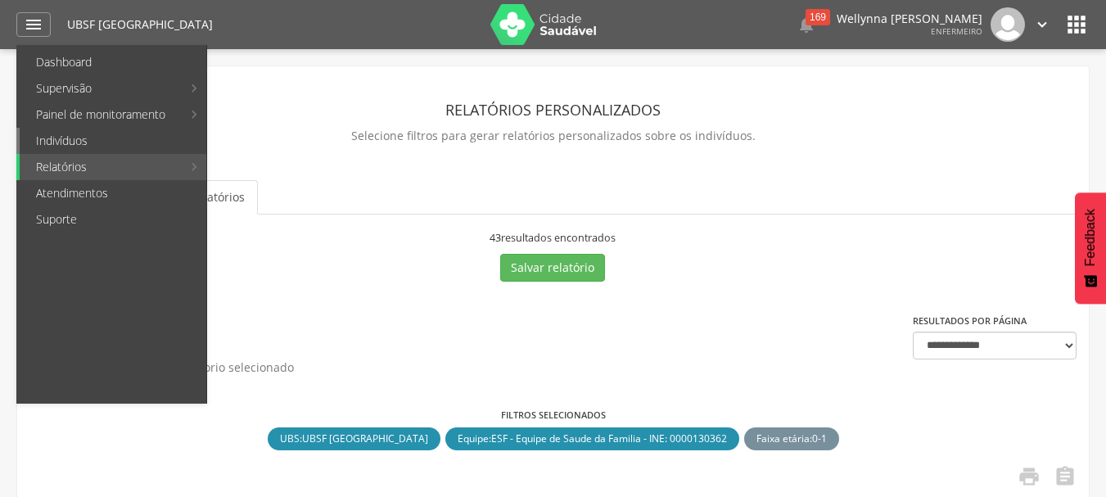
click at [70, 143] on link "Indivíduos" at bounding box center [113, 141] width 187 height 26
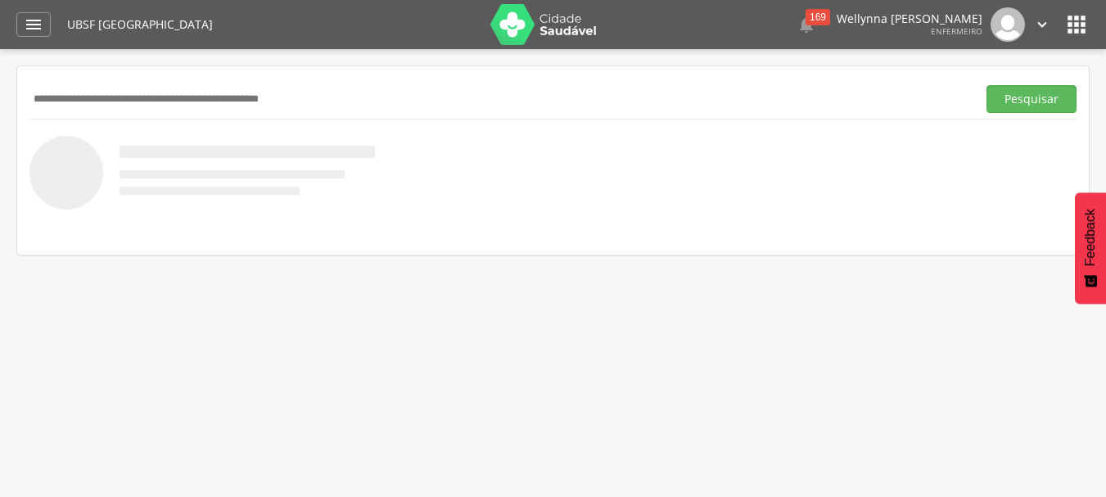
click at [120, 99] on input "text" at bounding box center [499, 99] width 941 height 28
type input "**********"
click at [986, 85] on button "Pesquisar" at bounding box center [1031, 99] width 90 height 28
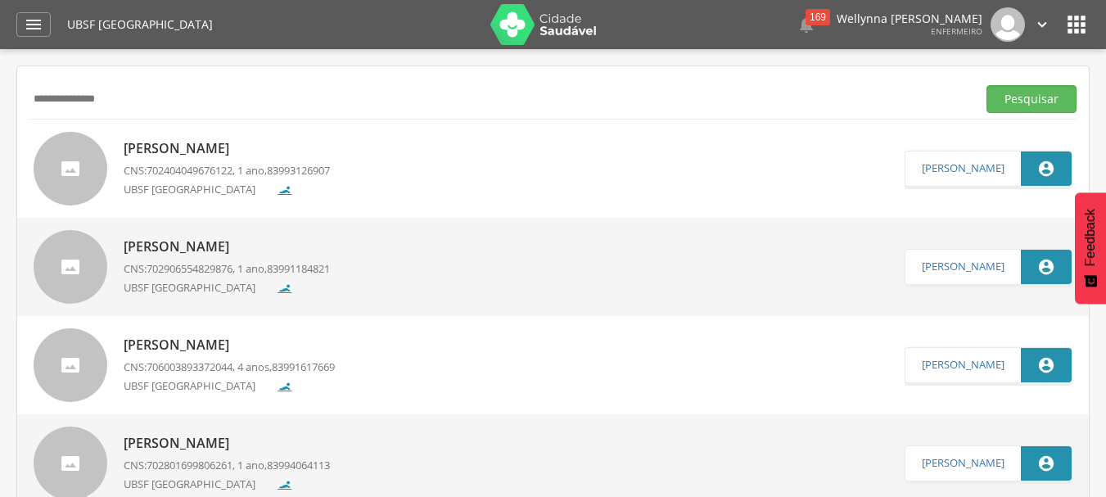
click at [307, 150] on p "[PERSON_NAME]" at bounding box center [227, 148] width 206 height 19
type input "**********"
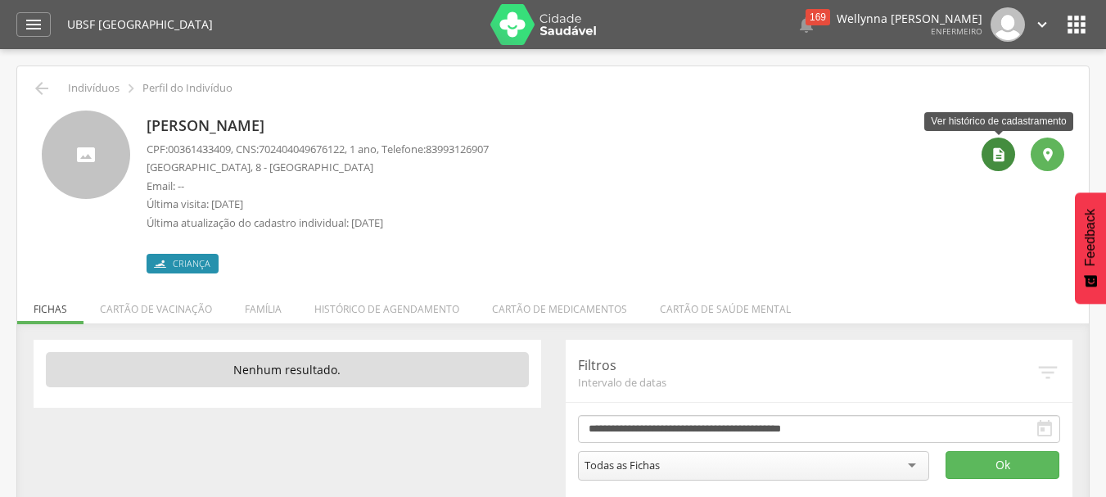
click at [1000, 160] on icon "" at bounding box center [998, 155] width 16 height 16
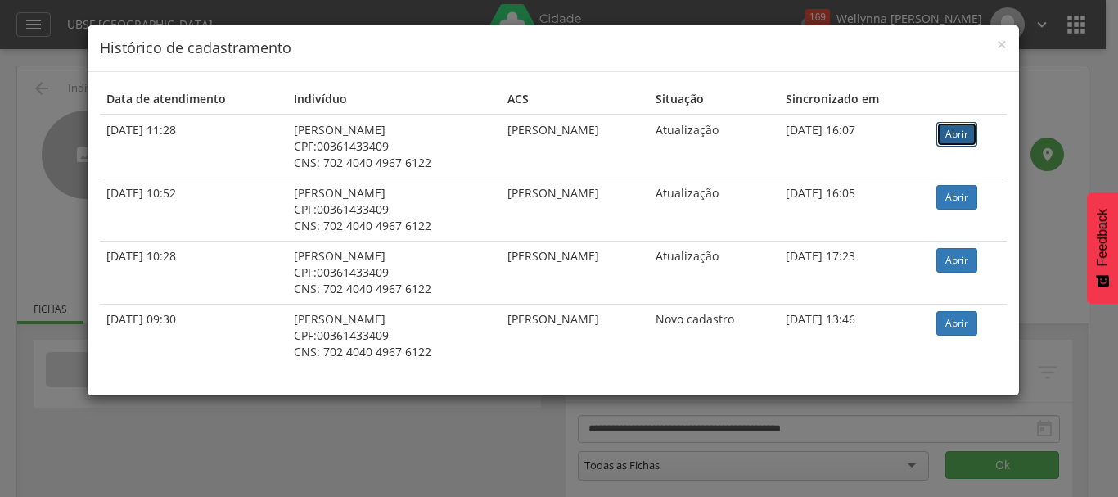
click at [972, 131] on link "Abrir" at bounding box center [956, 134] width 41 height 25
click at [999, 51] on span "×" at bounding box center [1002, 44] width 10 height 23
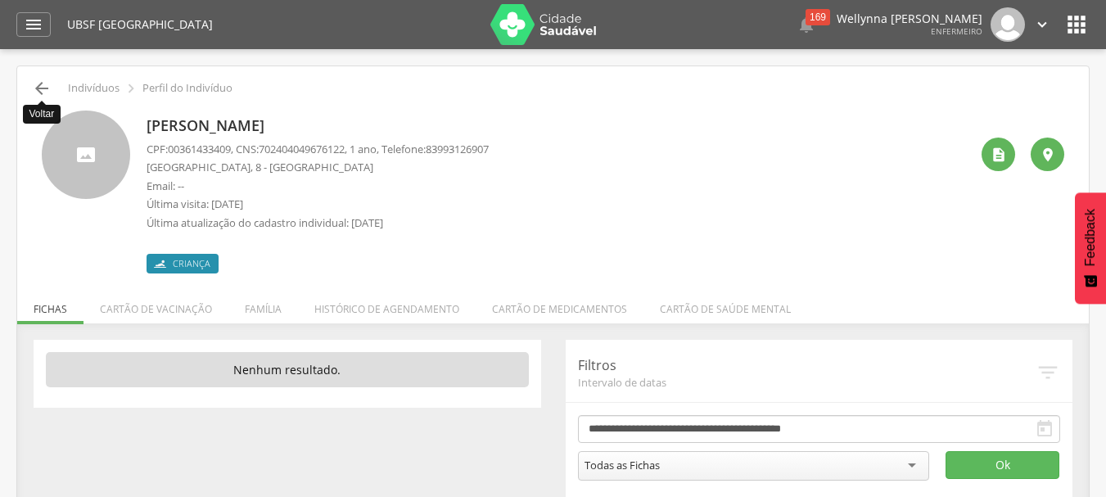
click at [36, 89] on icon "" at bounding box center [42, 89] width 20 height 20
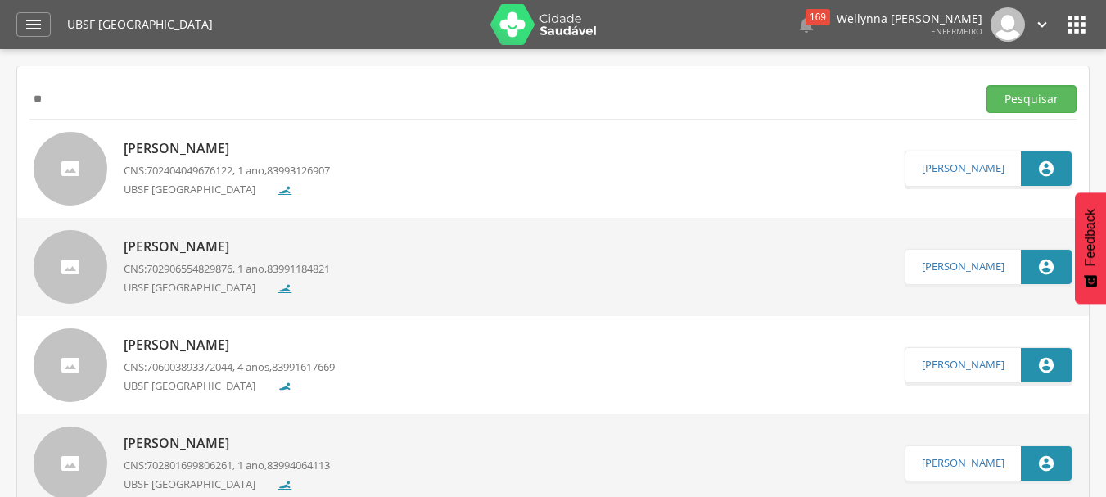
type input "*"
type input "******"
click at [986, 85] on button "Pesquisar" at bounding box center [1031, 99] width 90 height 28
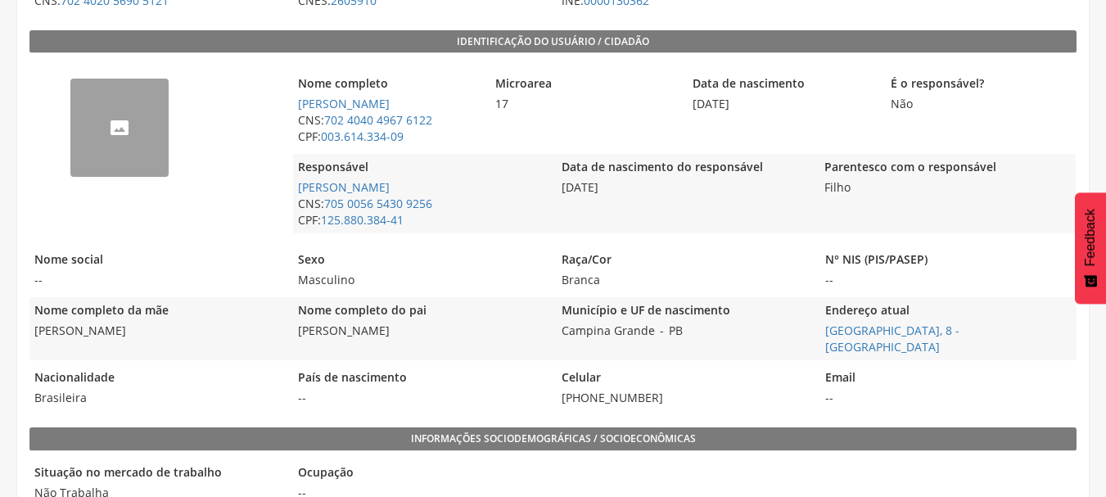
scroll to position [327, 0]
